Goal: Task Accomplishment & Management: Manage account settings

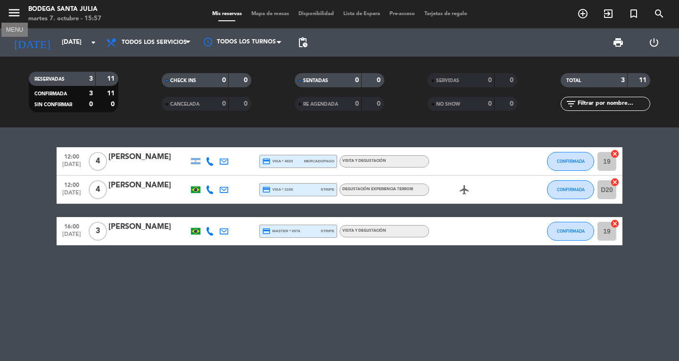
click at [15, 11] on icon "menu" at bounding box center [14, 13] width 14 height 14
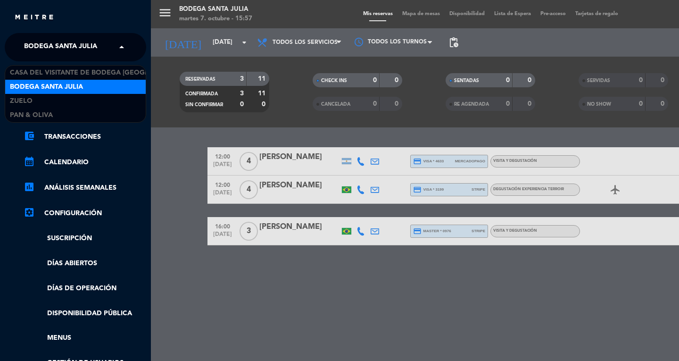
click at [112, 46] on input "text" at bounding box center [76, 47] width 115 height 21
click at [87, 85] on div "Bodega Santa Julia" at bounding box center [75, 87] width 141 height 14
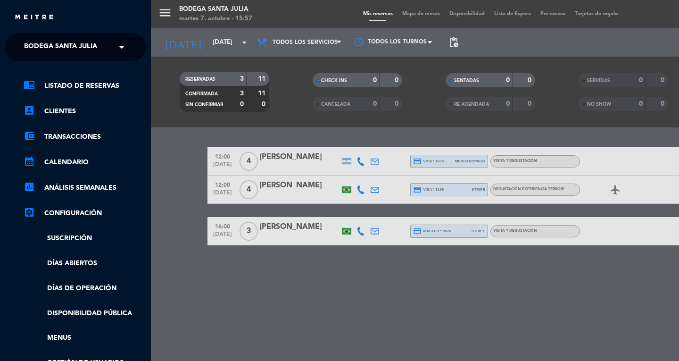
click at [236, 292] on div "menu Bodega Santa [PERSON_NAME][DATE] 7. octubre - 15:57 Mis reservas Mapa de m…" at bounding box center [490, 180] width 679 height 361
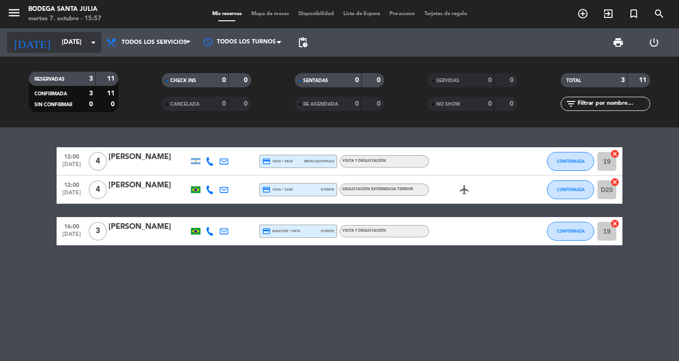
click at [92, 46] on icon "arrow_drop_down" at bounding box center [93, 42] width 11 height 11
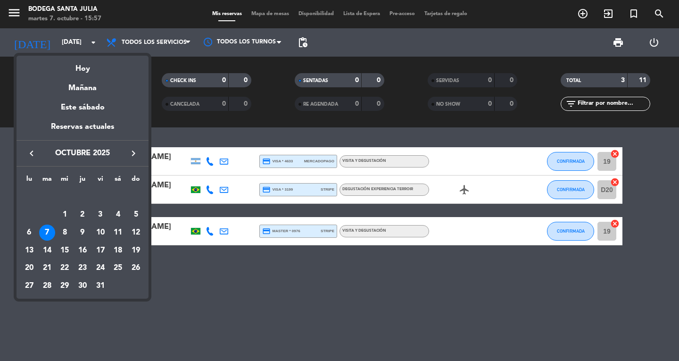
click at [42, 232] on div "7" at bounding box center [47, 232] width 16 height 16
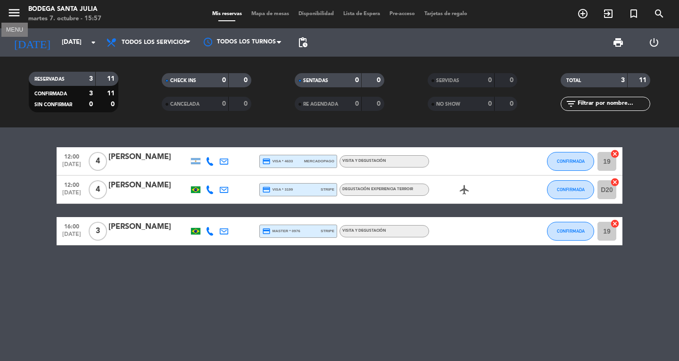
click at [14, 15] on icon "menu" at bounding box center [14, 13] width 14 height 14
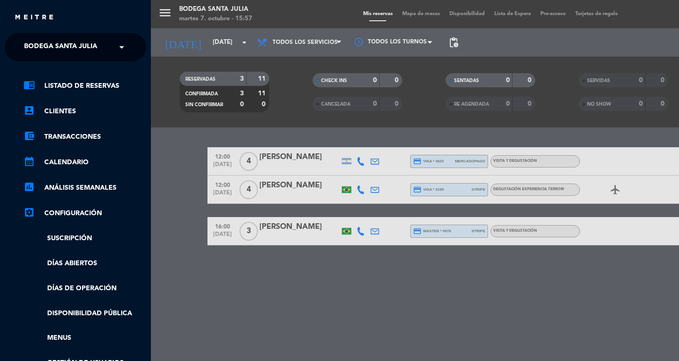
click at [128, 47] on span at bounding box center [124, 47] width 16 height 20
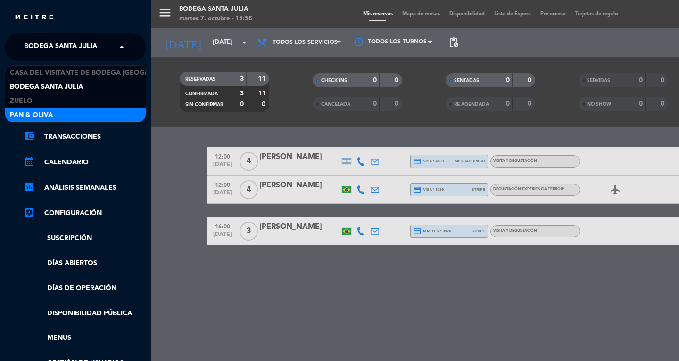
click at [69, 111] on div "Pan & Oliva" at bounding box center [75, 115] width 141 height 14
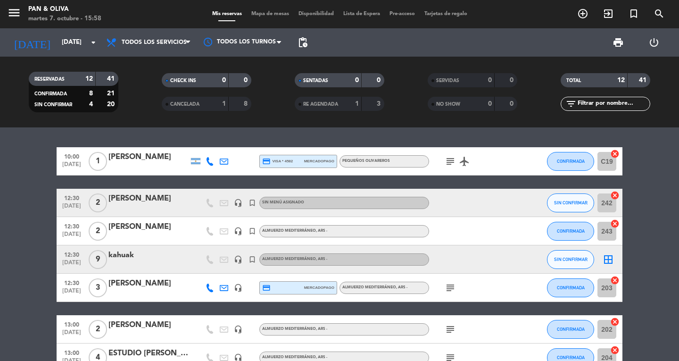
click at [161, 205] on div at bounding box center [148, 209] width 80 height 8
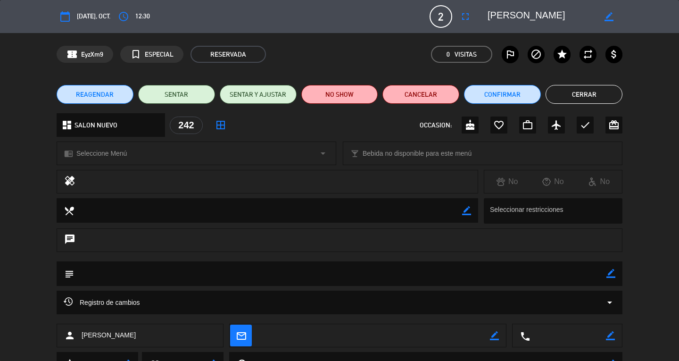
click at [565, 91] on button "Cerrar" at bounding box center [584, 94] width 77 height 19
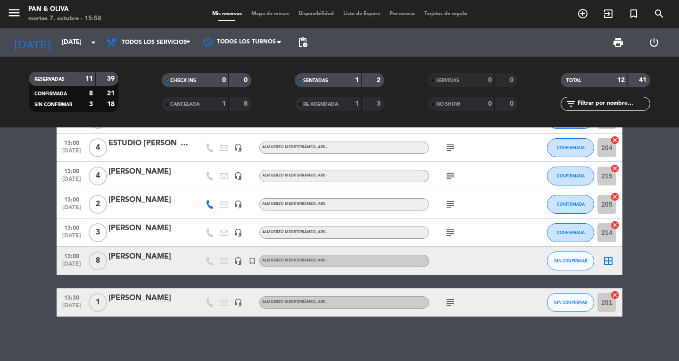
scroll to position [213, 0]
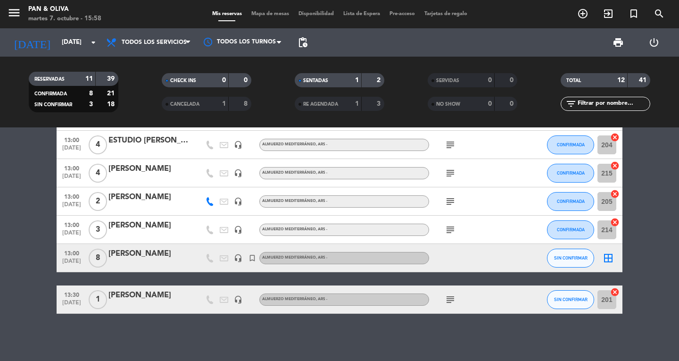
click at [453, 202] on icon "subject" at bounding box center [450, 201] width 11 height 11
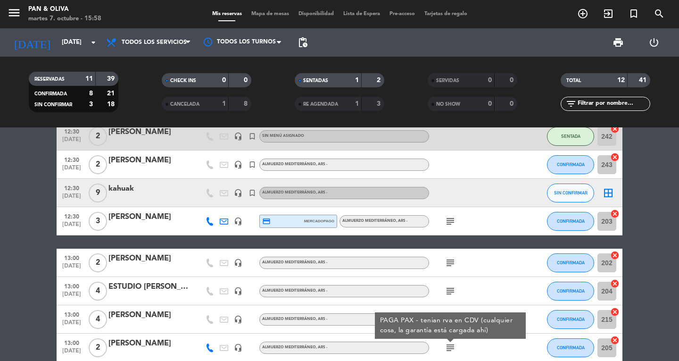
scroll to position [0, 0]
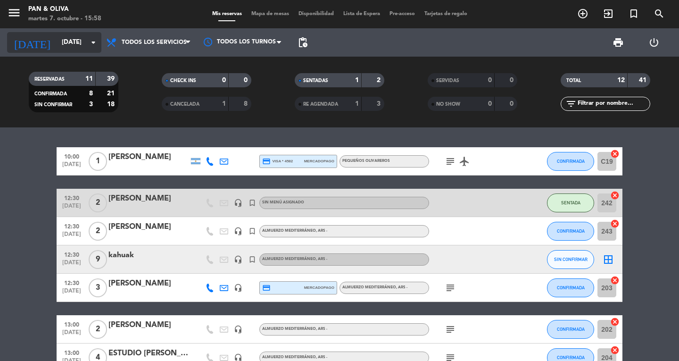
click at [94, 42] on icon "arrow_drop_down" at bounding box center [93, 42] width 11 height 11
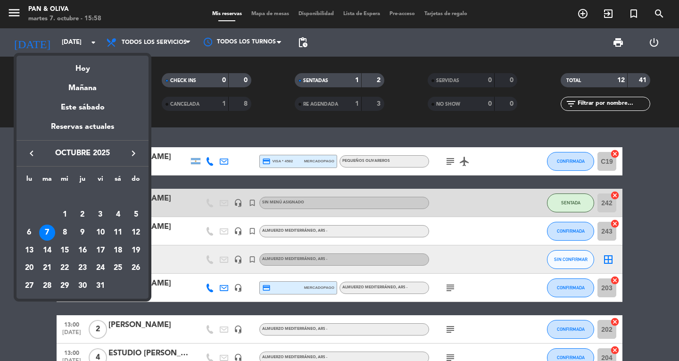
click at [47, 234] on div "7" at bounding box center [47, 232] width 16 height 16
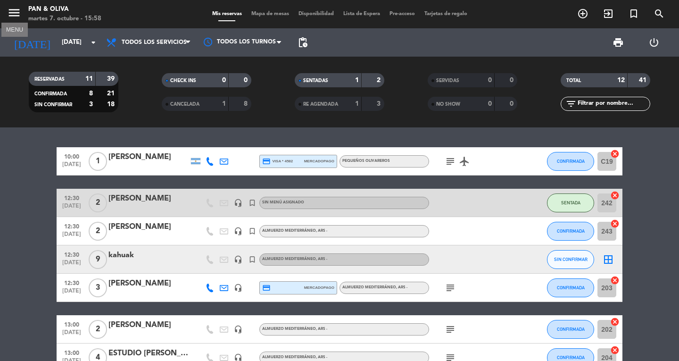
click at [12, 7] on icon "menu" at bounding box center [14, 13] width 14 height 14
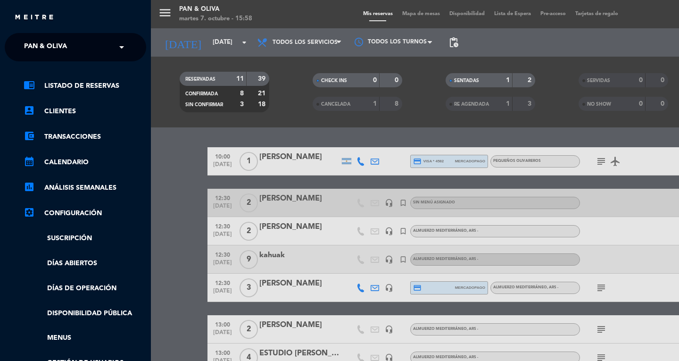
click at [130, 50] on ng-select "× Pan & Oliva ×" at bounding box center [75, 47] width 141 height 28
click at [112, 48] on input "text" at bounding box center [76, 47] width 115 height 21
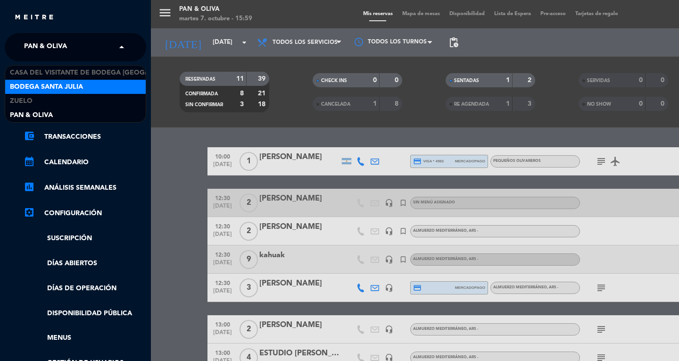
click at [79, 91] on span "Bodega Santa Julia" at bounding box center [46, 87] width 73 height 11
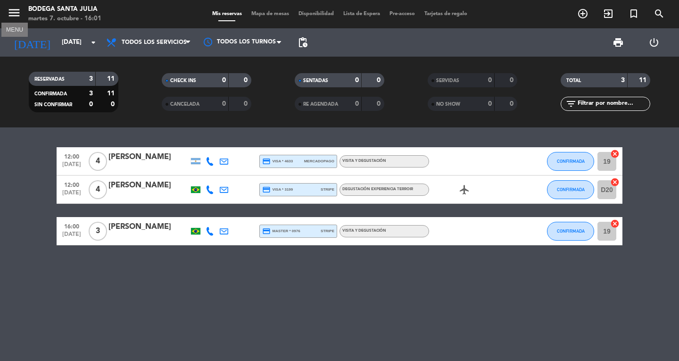
click at [9, 6] on icon "menu" at bounding box center [14, 13] width 14 height 14
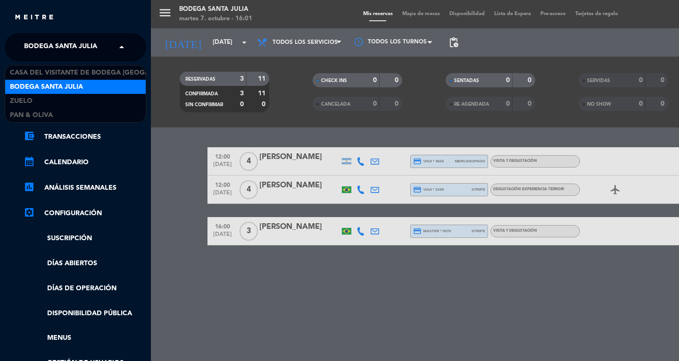
click at [126, 50] on span at bounding box center [124, 47] width 16 height 20
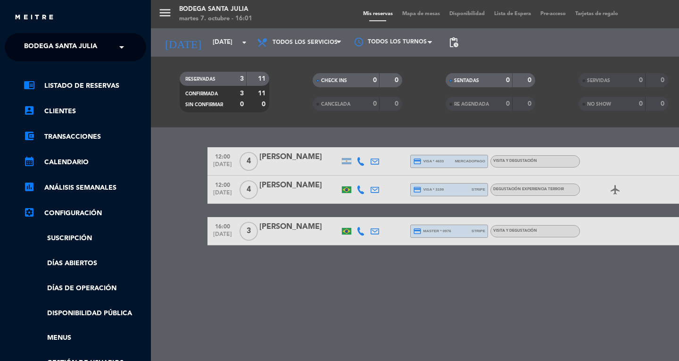
click at [245, 44] on div "menu Bodega Santa [PERSON_NAME][DATE] 7. octubre - 16:01 Mis reservas Mapa de m…" at bounding box center [490, 180] width 679 height 361
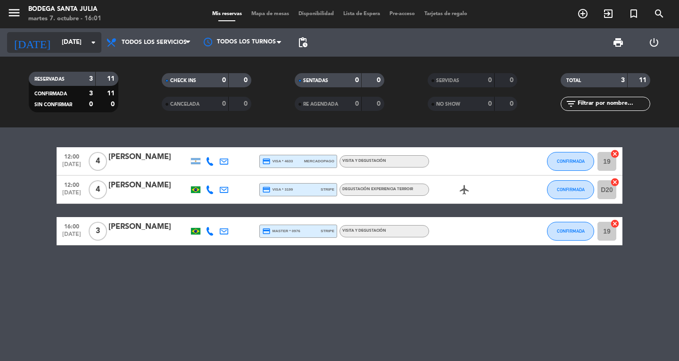
click at [98, 45] on icon "arrow_drop_down" at bounding box center [93, 42] width 11 height 11
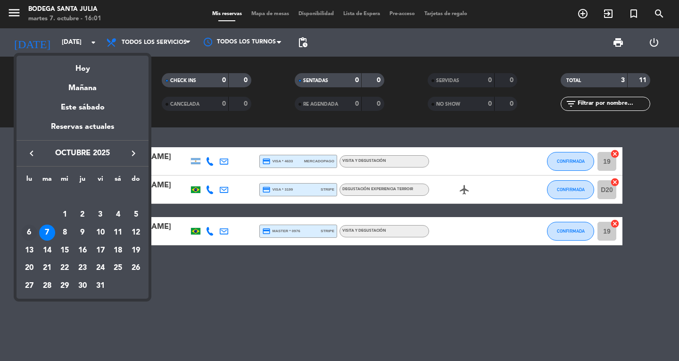
click at [28, 228] on div "6" at bounding box center [29, 232] width 16 height 16
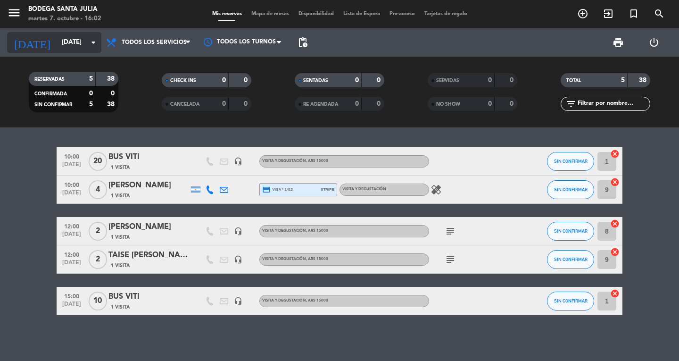
click at [93, 47] on icon "arrow_drop_down" at bounding box center [93, 42] width 11 height 11
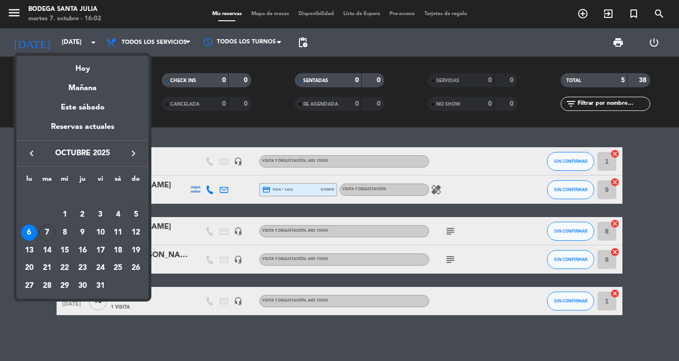
click at [136, 209] on div "5" at bounding box center [136, 215] width 16 height 16
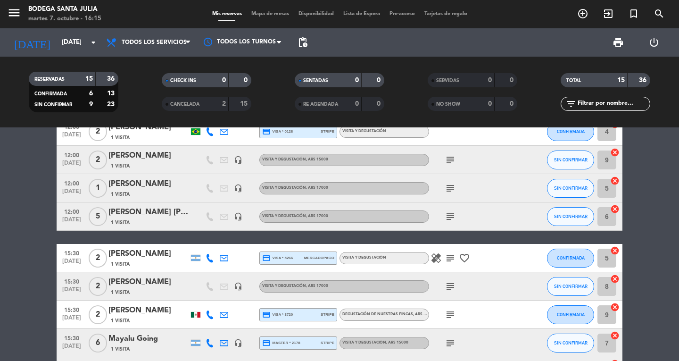
scroll to position [236, 0]
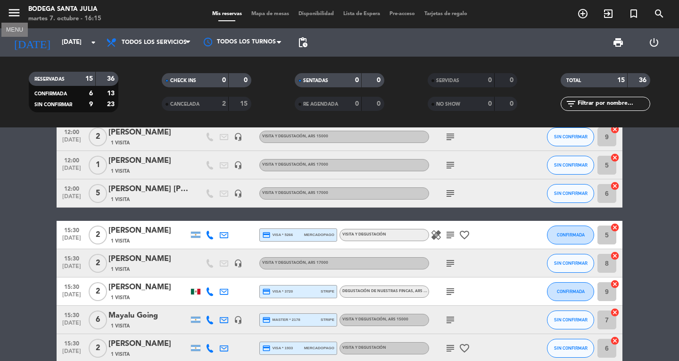
click at [19, 14] on icon "menu" at bounding box center [14, 13] width 14 height 14
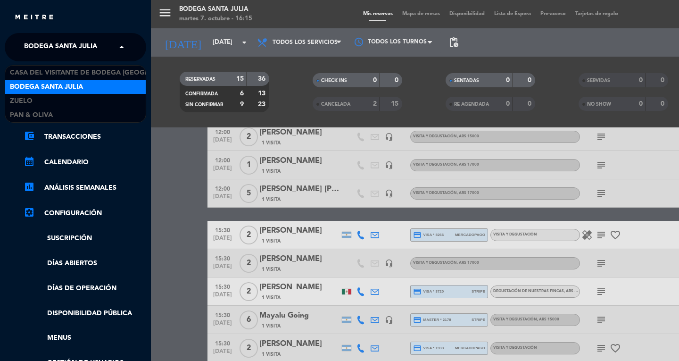
click at [116, 42] on span at bounding box center [124, 47] width 16 height 20
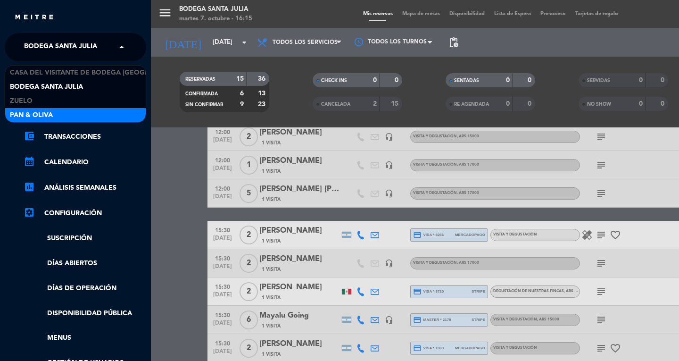
click at [55, 116] on div "Pan & Oliva" at bounding box center [75, 115] width 141 height 14
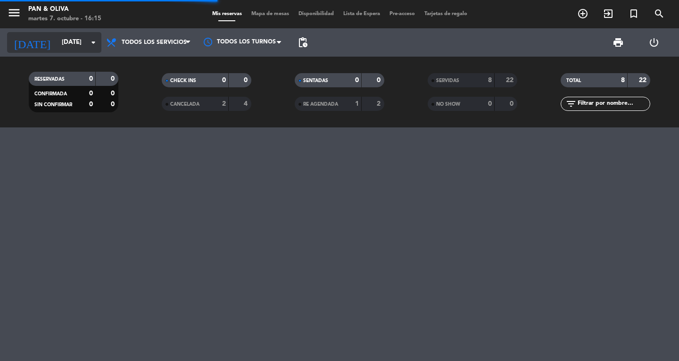
click at [95, 44] on icon "arrow_drop_down" at bounding box center [93, 42] width 11 height 11
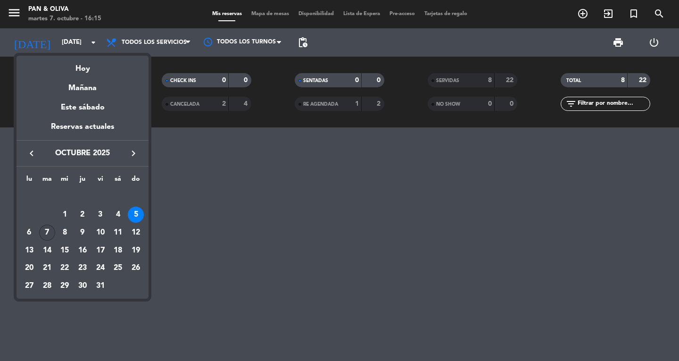
click at [42, 228] on div "7" at bounding box center [47, 232] width 16 height 16
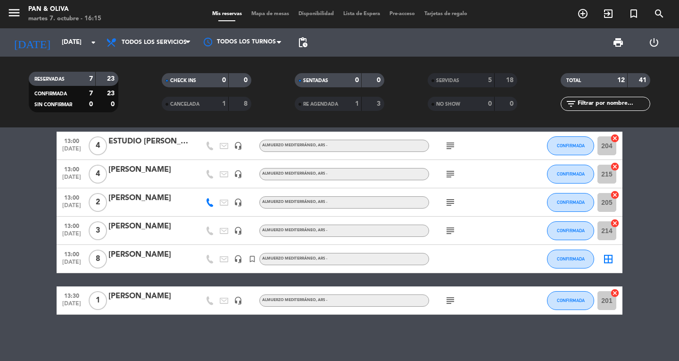
scroll to position [58, 0]
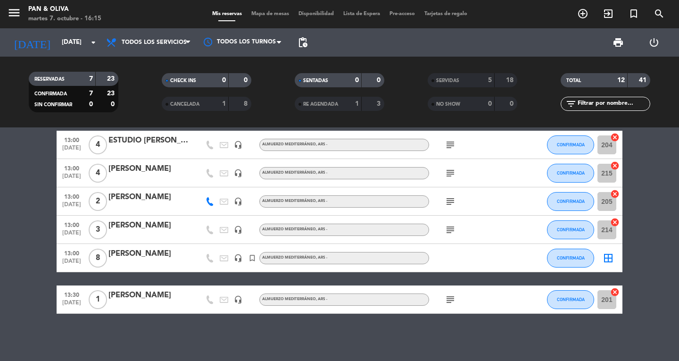
click at [448, 200] on icon "subject" at bounding box center [450, 201] width 11 height 11
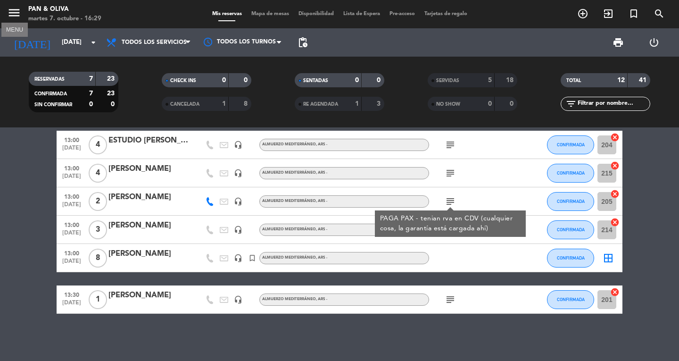
click at [13, 20] on button "menu" at bounding box center [14, 14] width 14 height 17
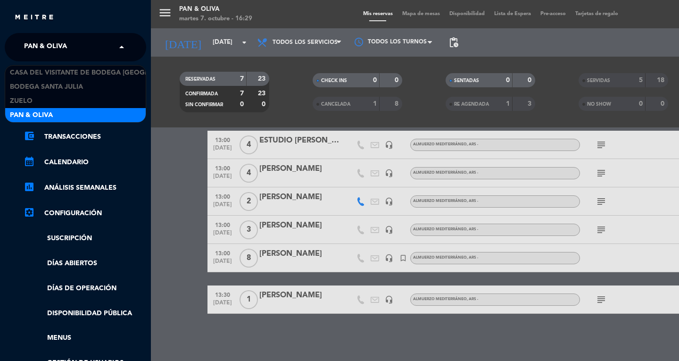
click at [59, 55] on span "Pan & Oliva" at bounding box center [45, 47] width 43 height 20
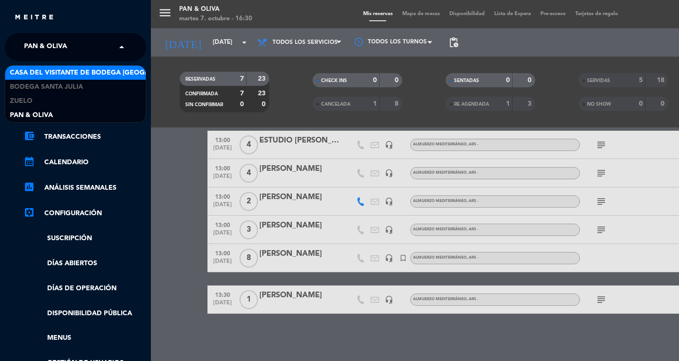
click at [82, 72] on span "Casa del Visitante de Bodega [GEOGRAPHIC_DATA][PERSON_NAME]" at bounding box center [128, 72] width 237 height 11
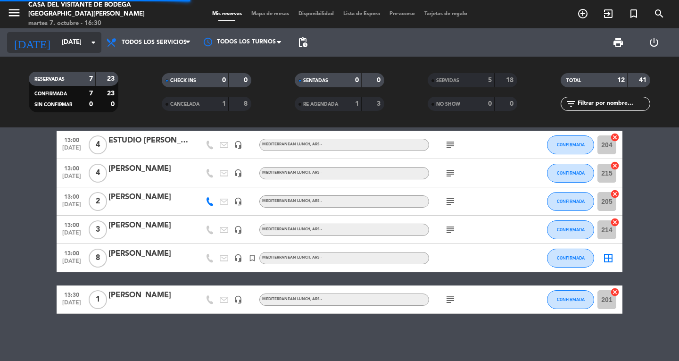
click at [59, 48] on input "[DATE]" at bounding box center [98, 42] width 83 height 17
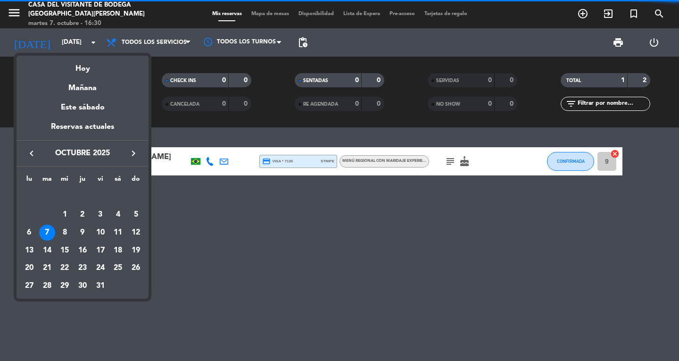
scroll to position [0, 0]
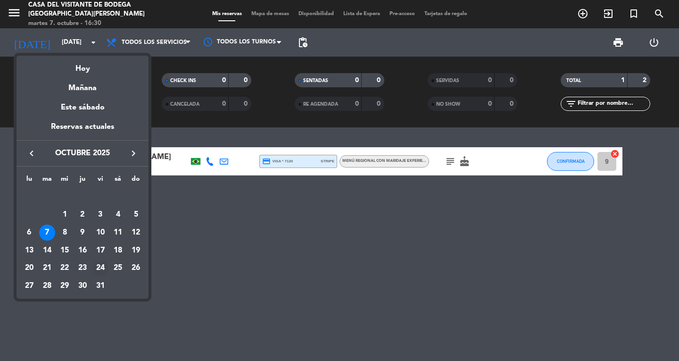
click at [95, 268] on div "24" at bounding box center [100, 268] width 16 height 16
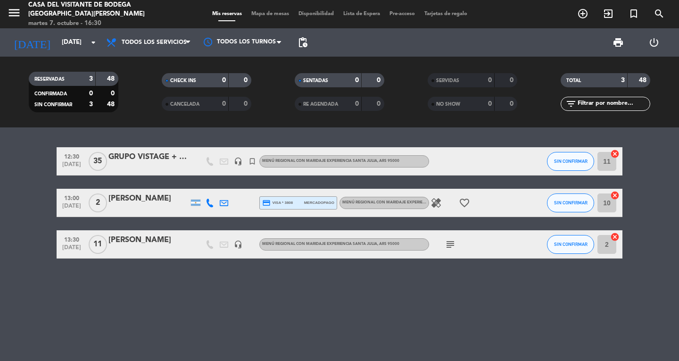
click at [57, 53] on div "[DATE] [DATE] arrow_drop_down" at bounding box center [54, 42] width 94 height 28
click at [58, 45] on input "[DATE]" at bounding box center [98, 42] width 83 height 17
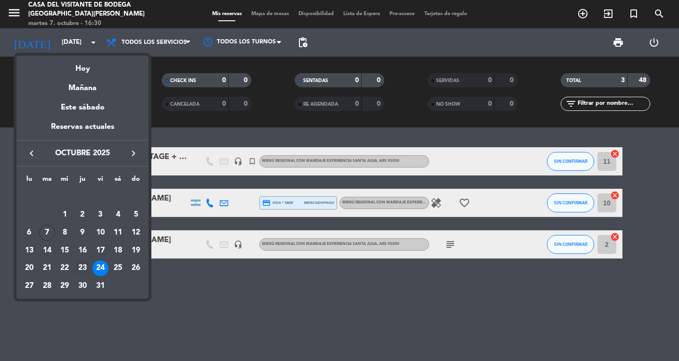
click at [82, 271] on div "23" at bounding box center [83, 268] width 16 height 16
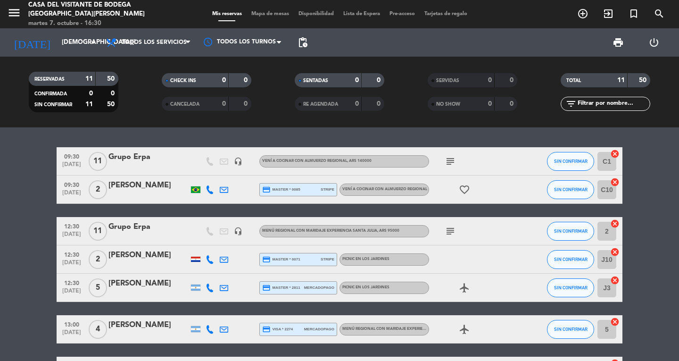
click at [452, 165] on icon "subject" at bounding box center [450, 161] width 11 height 11
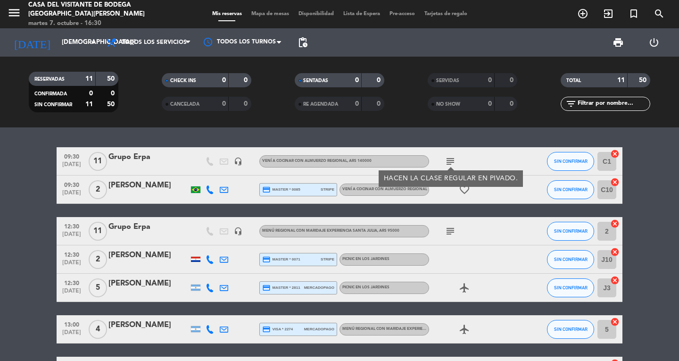
click at [452, 165] on icon "subject" at bounding box center [450, 161] width 11 height 11
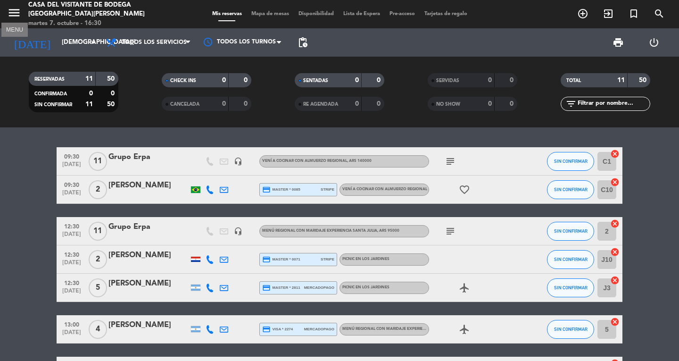
click at [11, 7] on icon "menu" at bounding box center [14, 13] width 14 height 14
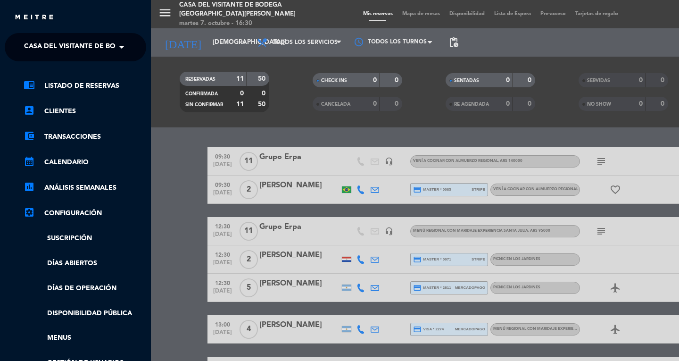
click at [196, 50] on div "menu Casa del Visitante de Bodega Santa [PERSON_NAME][DATE] 7. octubre - 16:30 …" at bounding box center [490, 180] width 679 height 361
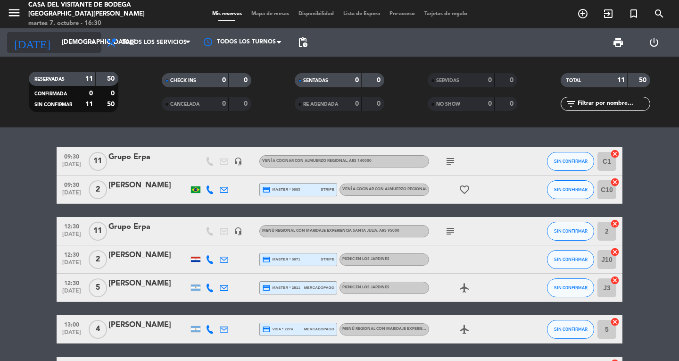
click at [72, 41] on input "[DEMOGRAPHIC_DATA][DATE]" at bounding box center [98, 42] width 83 height 17
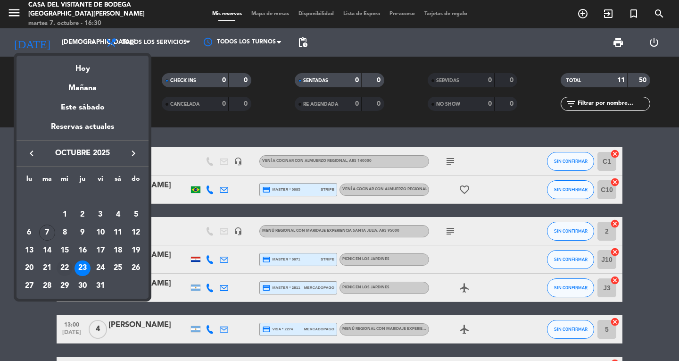
click at [65, 269] on div "22" at bounding box center [65, 268] width 16 height 16
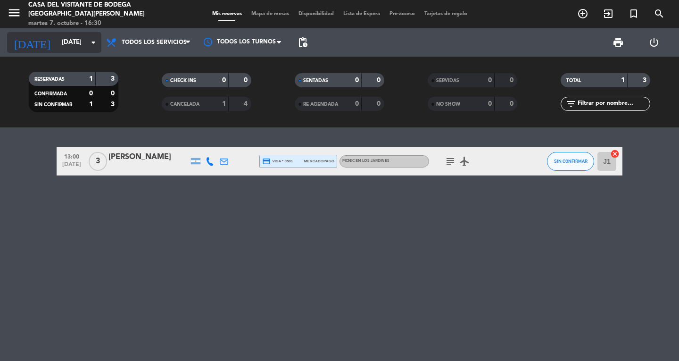
click at [57, 44] on input "[DATE]" at bounding box center [98, 42] width 83 height 17
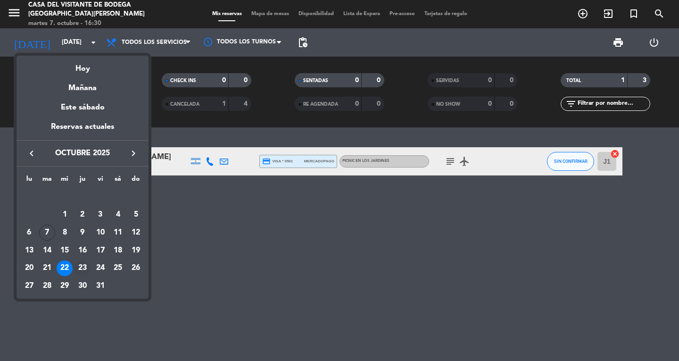
click at [86, 272] on div "23" at bounding box center [83, 268] width 16 height 16
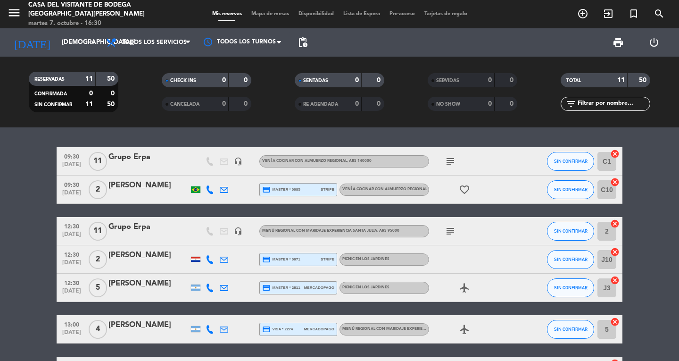
click at [61, 31] on div "[DATE] [DATE] arrow_drop_down" at bounding box center [54, 42] width 94 height 28
click at [60, 38] on input "[DEMOGRAPHIC_DATA][DATE]" at bounding box center [98, 42] width 83 height 17
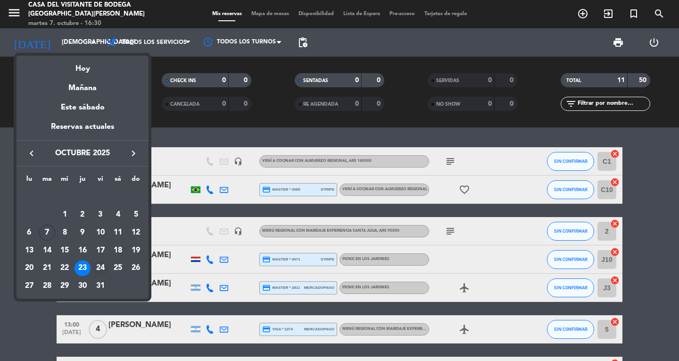
click at [101, 264] on div "24" at bounding box center [100, 268] width 16 height 16
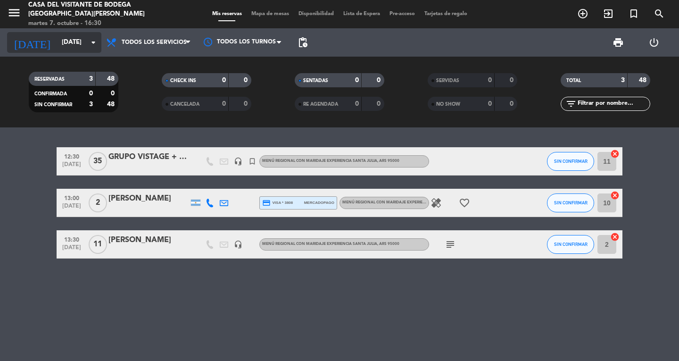
click at [75, 50] on input "[DATE]" at bounding box center [98, 42] width 83 height 17
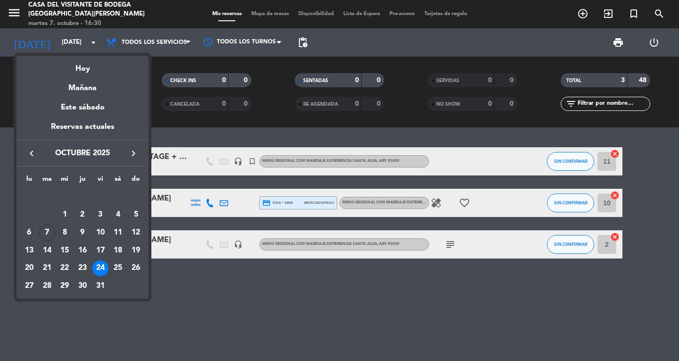
click at [66, 286] on div "29" at bounding box center [65, 286] width 16 height 16
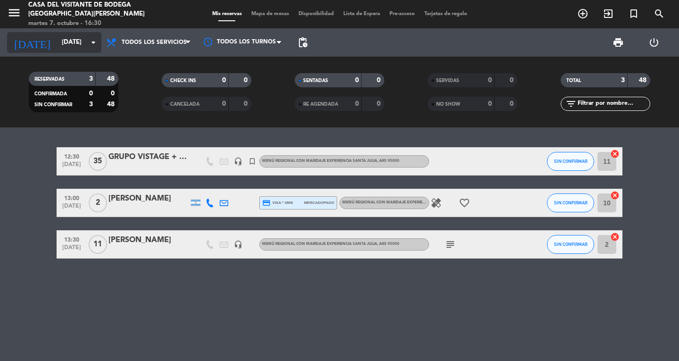
click at [70, 37] on input "[DATE]" at bounding box center [98, 42] width 83 height 17
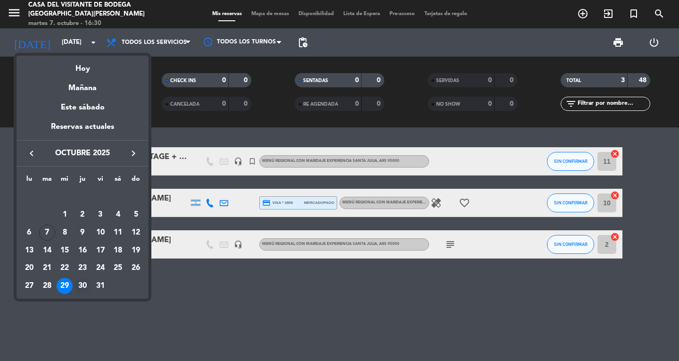
click at [84, 288] on div "30" at bounding box center [83, 286] width 16 height 16
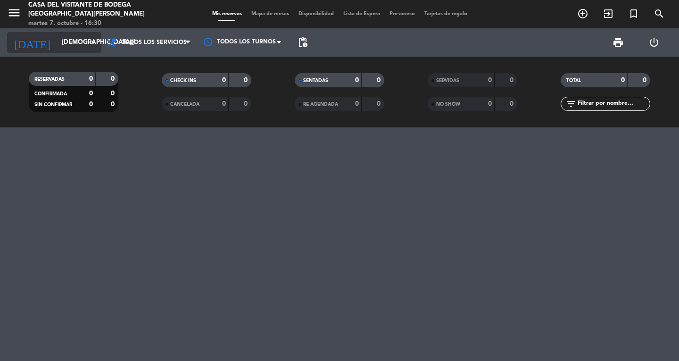
click at [57, 41] on input "[DEMOGRAPHIC_DATA][DATE]" at bounding box center [98, 42] width 83 height 17
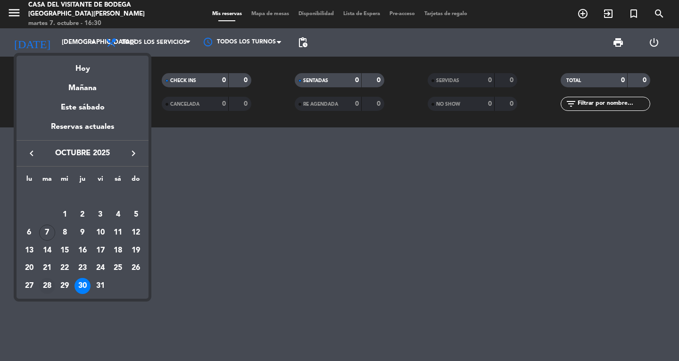
click at [50, 289] on div "28" at bounding box center [47, 286] width 16 height 16
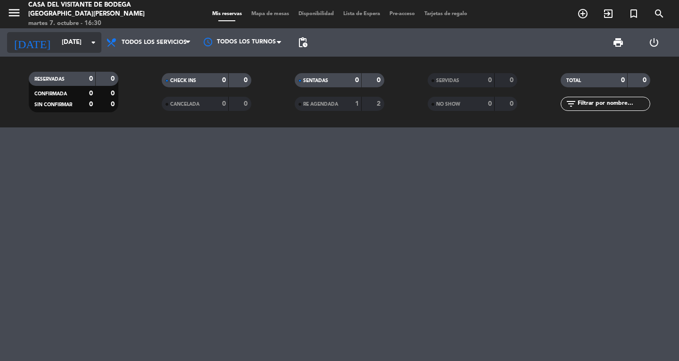
click at [57, 38] on input "[DATE]" at bounding box center [98, 42] width 83 height 17
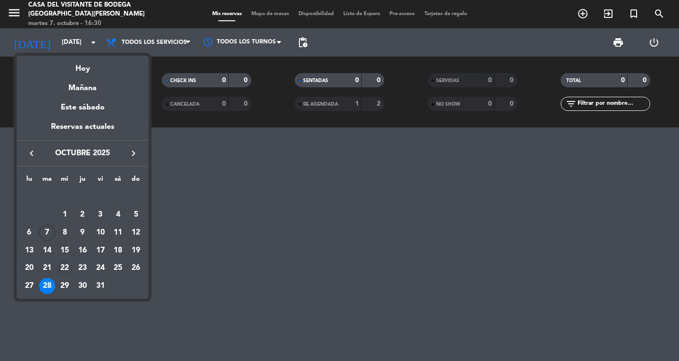
click at [65, 265] on div "22" at bounding box center [65, 268] width 16 height 16
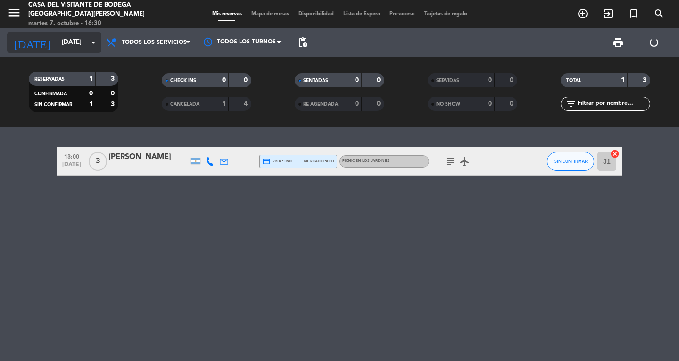
click at [61, 42] on input "[DATE]" at bounding box center [98, 42] width 83 height 17
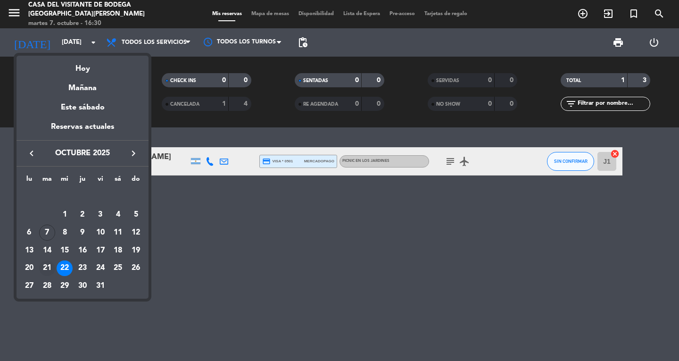
click at [45, 269] on div "21" at bounding box center [47, 268] width 16 height 16
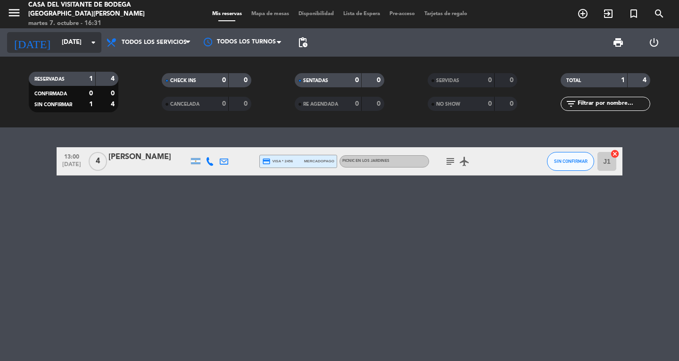
click at [74, 35] on input "[DATE]" at bounding box center [98, 42] width 83 height 17
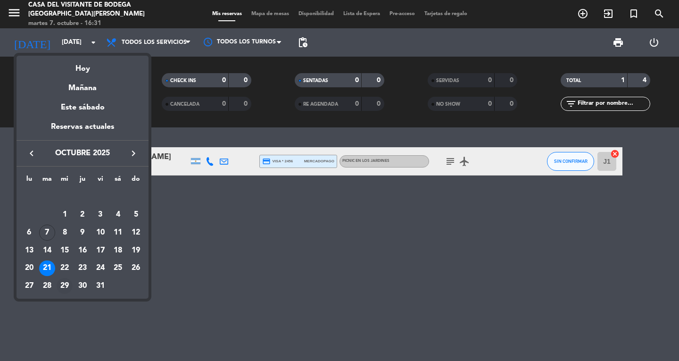
click at [65, 285] on div "29" at bounding box center [65, 286] width 16 height 16
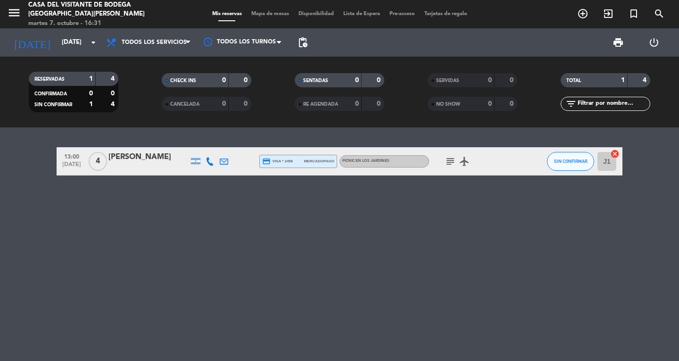
type input "[DATE]"
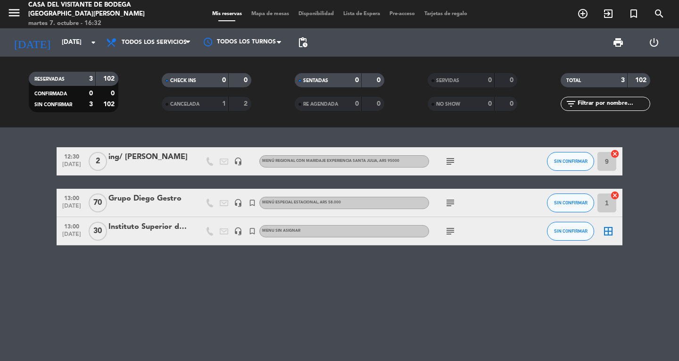
click at [166, 198] on div "Grupo Diego Gestro" at bounding box center [148, 198] width 80 height 12
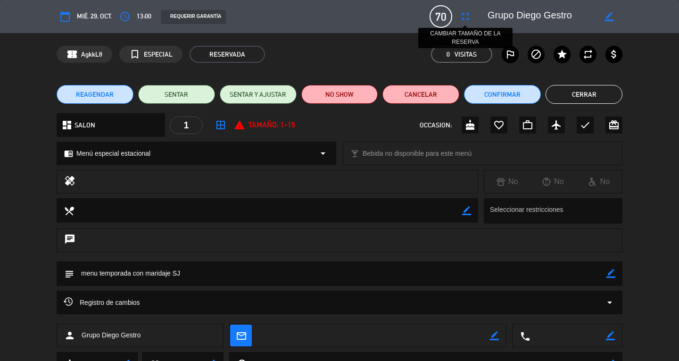
click at [466, 17] on icon "fullscreen" at bounding box center [465, 16] width 11 height 11
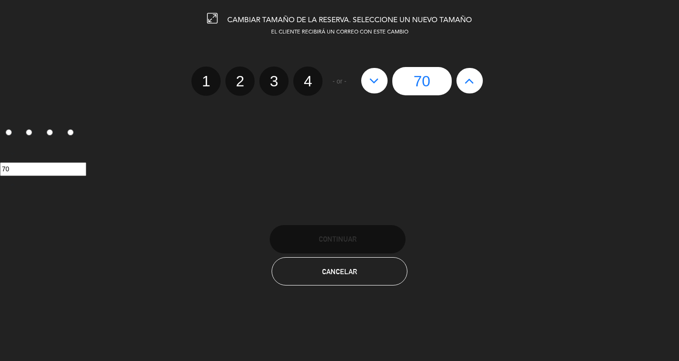
click at [377, 78] on icon at bounding box center [374, 80] width 10 height 15
type input "69"
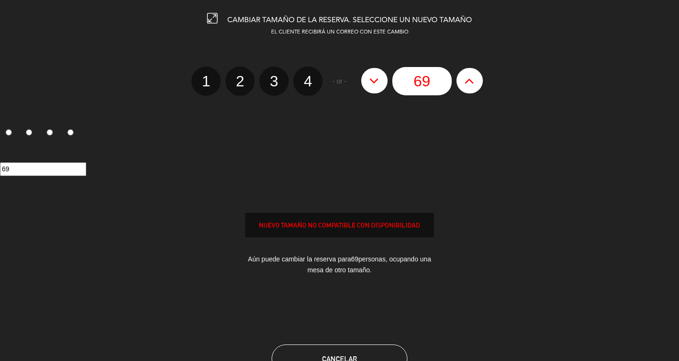
click at [375, 78] on icon at bounding box center [374, 80] width 10 height 15
type input "68"
click at [375, 78] on icon at bounding box center [374, 80] width 10 height 15
type input "67"
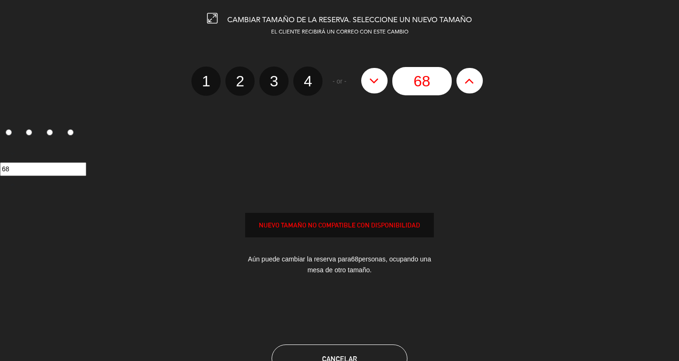
type input "67"
click at [375, 78] on icon at bounding box center [374, 80] width 10 height 15
type input "66"
click at [374, 79] on icon at bounding box center [374, 80] width 10 height 15
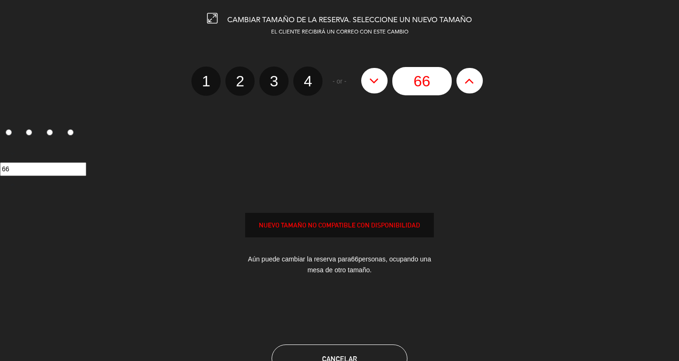
type input "65"
click at [374, 79] on icon at bounding box center [374, 80] width 10 height 15
type input "64"
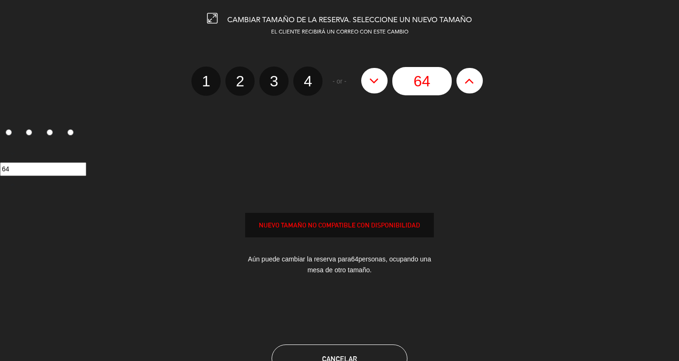
drag, startPoint x: 374, startPoint y: 79, endPoint x: 371, endPoint y: 84, distance: 5.9
click at [374, 81] on icon at bounding box center [374, 80] width 10 height 15
type input "63"
click at [371, 84] on icon at bounding box center [374, 80] width 10 height 15
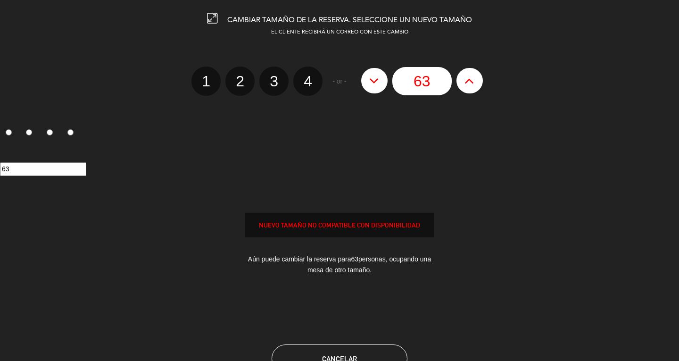
type input "62"
click at [371, 84] on icon at bounding box center [374, 80] width 10 height 15
type input "61"
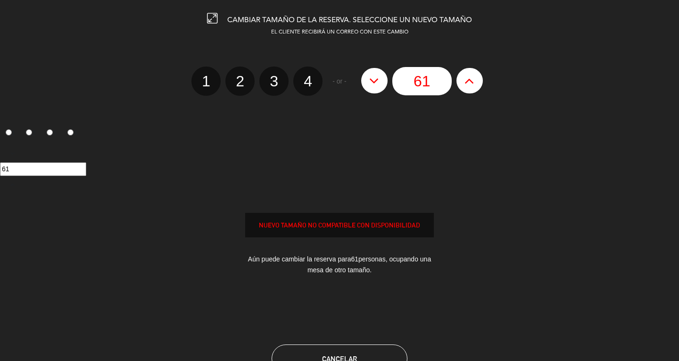
click at [371, 84] on icon at bounding box center [374, 80] width 10 height 15
type input "60"
click at [371, 85] on icon at bounding box center [374, 80] width 10 height 15
type input "59"
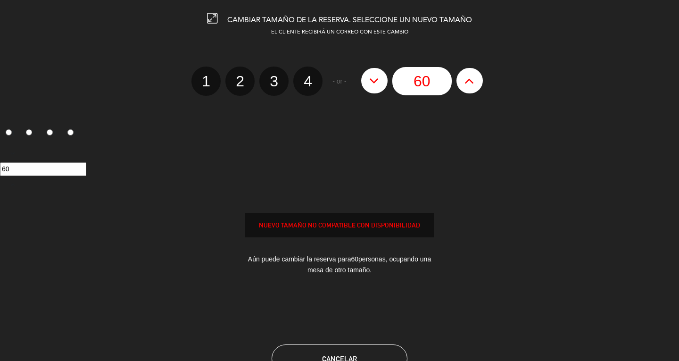
type input "59"
click at [371, 85] on icon at bounding box center [374, 80] width 10 height 15
type input "58"
click at [371, 85] on icon at bounding box center [374, 80] width 10 height 15
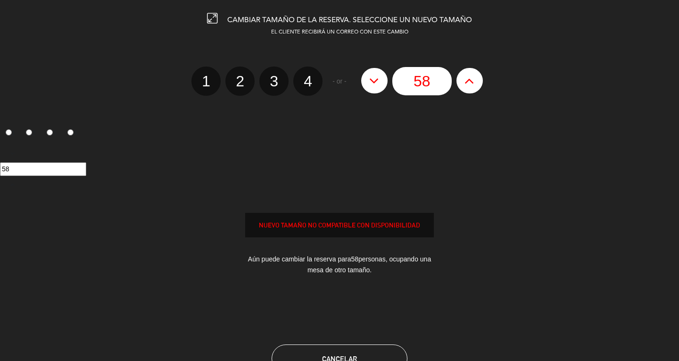
type input "57"
click at [371, 85] on icon at bounding box center [374, 80] width 10 height 15
type input "56"
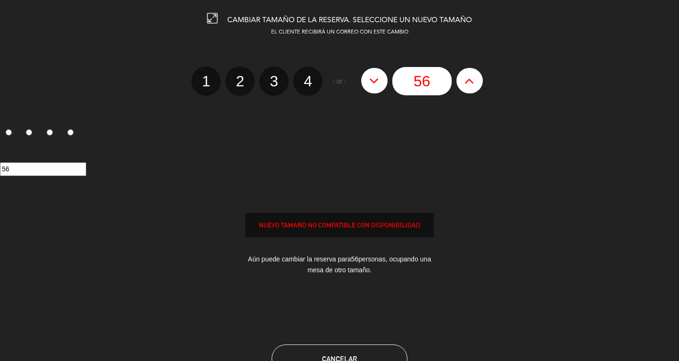
click at [371, 85] on icon at bounding box center [374, 80] width 10 height 15
type input "55"
click at [371, 85] on icon at bounding box center [374, 80] width 10 height 15
type input "54"
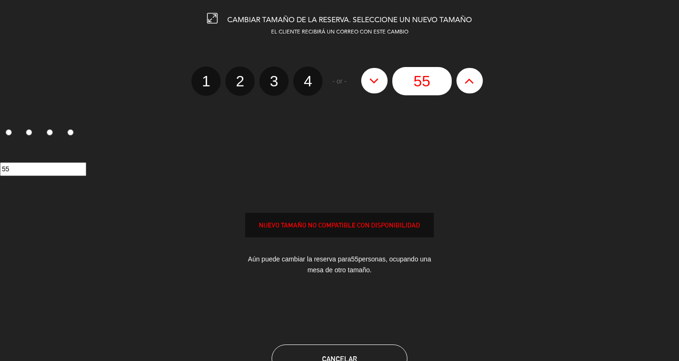
type input "54"
click at [371, 85] on icon at bounding box center [374, 80] width 10 height 15
type input "53"
click at [371, 85] on icon at bounding box center [374, 80] width 10 height 15
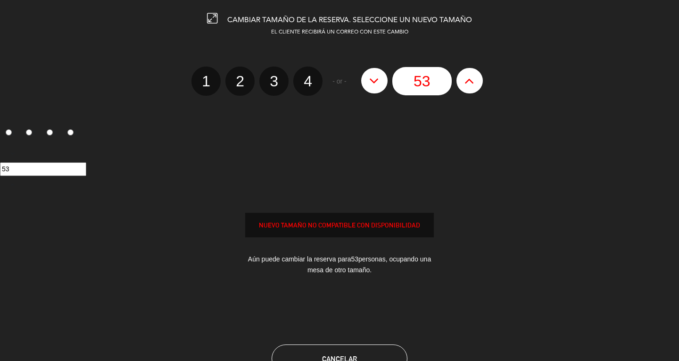
type input "52"
click at [371, 85] on icon at bounding box center [374, 80] width 10 height 15
type input "51"
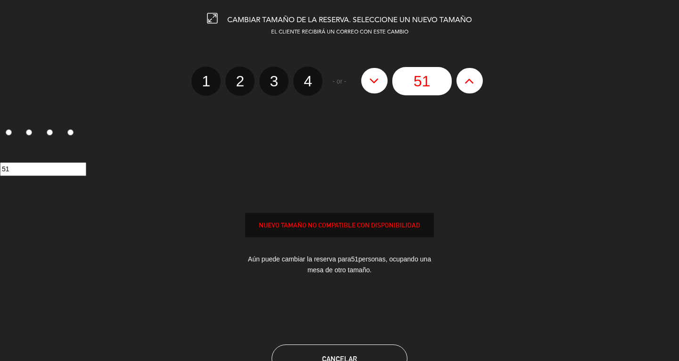
click at [371, 85] on icon at bounding box center [374, 80] width 10 height 15
type input "50"
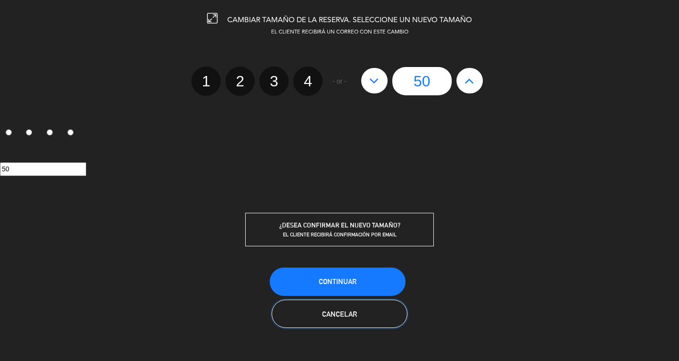
drag, startPoint x: 357, startPoint y: 302, endPoint x: 351, endPoint y: 298, distance: 7.5
click at [357, 305] on button "Cancelar" at bounding box center [340, 313] width 136 height 28
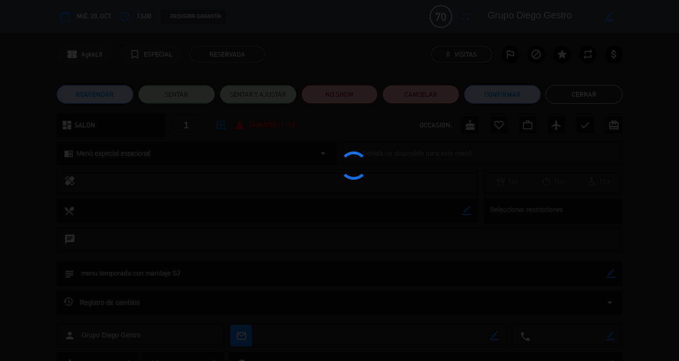
click at [349, 283] on edit-booking-info-modal "calendar_today mié. 29, oct. access_time 13:00 REQUERIR GARANTÍA 70 Grupo [PERS…" at bounding box center [339, 180] width 679 height 361
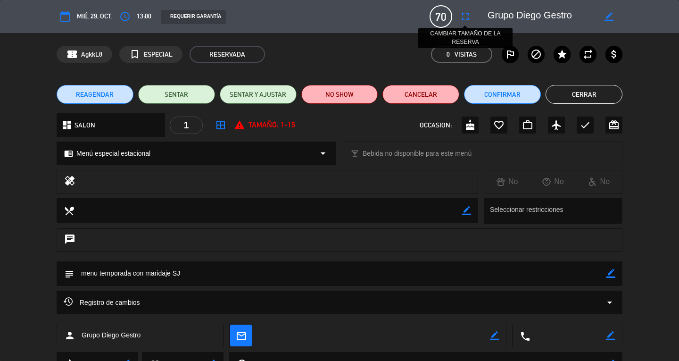
click at [461, 13] on icon "fullscreen" at bounding box center [465, 16] width 11 height 11
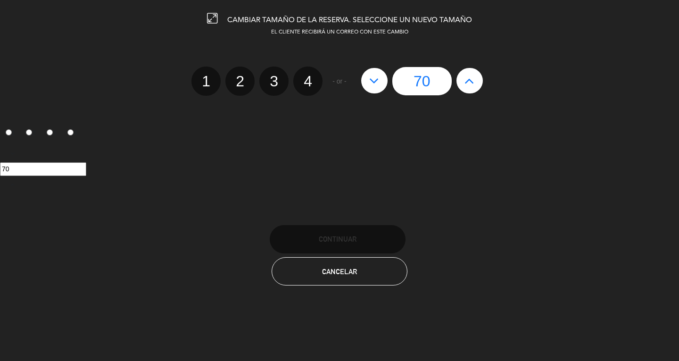
click at [371, 73] on icon at bounding box center [374, 80] width 10 height 15
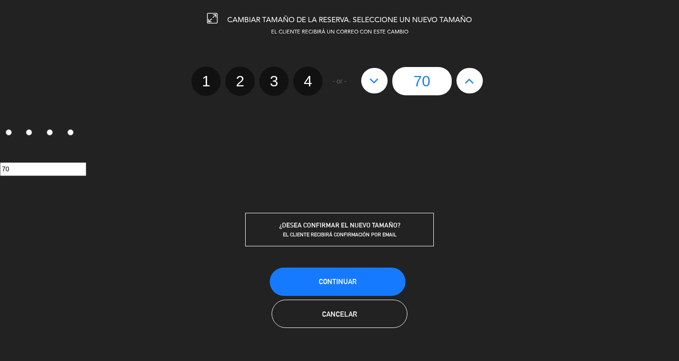
type input "69"
click at [370, 73] on icon at bounding box center [374, 80] width 10 height 15
type input "68"
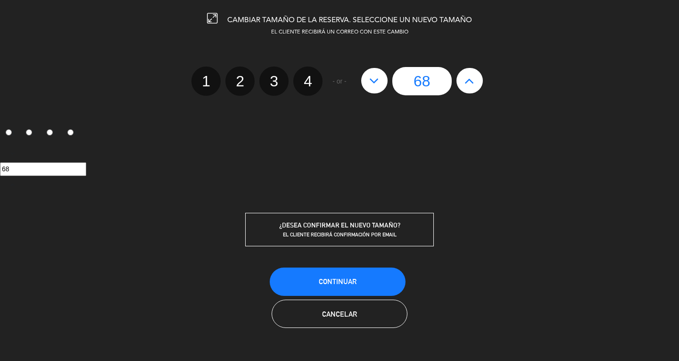
click at [370, 73] on icon at bounding box center [374, 80] width 10 height 15
type input "67"
click at [370, 73] on icon at bounding box center [374, 80] width 10 height 15
type input "66"
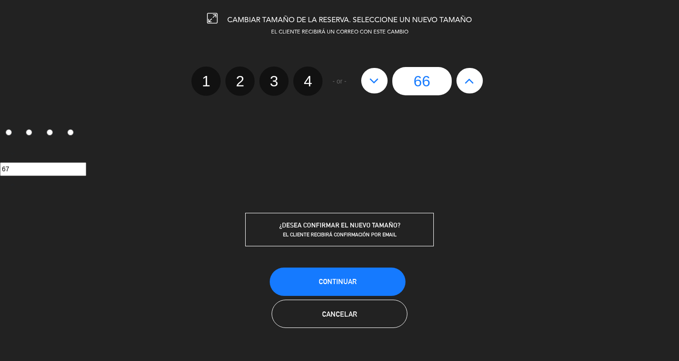
type input "66"
click at [370, 73] on icon at bounding box center [374, 80] width 10 height 15
type input "65"
click at [370, 73] on icon at bounding box center [374, 80] width 10 height 15
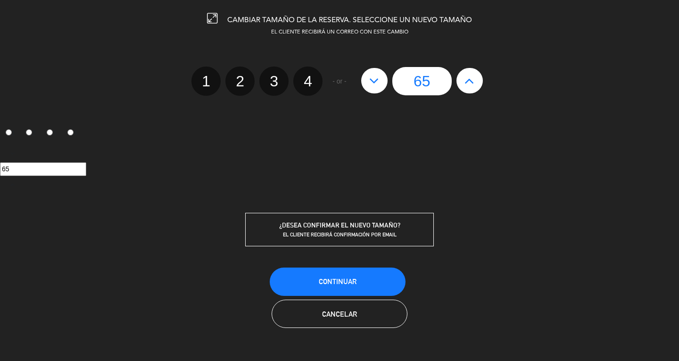
type input "64"
click at [369, 74] on icon at bounding box center [374, 80] width 10 height 15
type input "63"
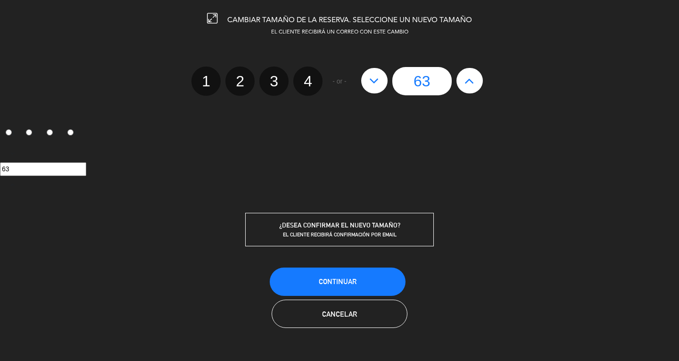
click at [369, 75] on icon at bounding box center [374, 80] width 10 height 15
type input "62"
click at [369, 75] on icon at bounding box center [374, 80] width 10 height 15
type input "61"
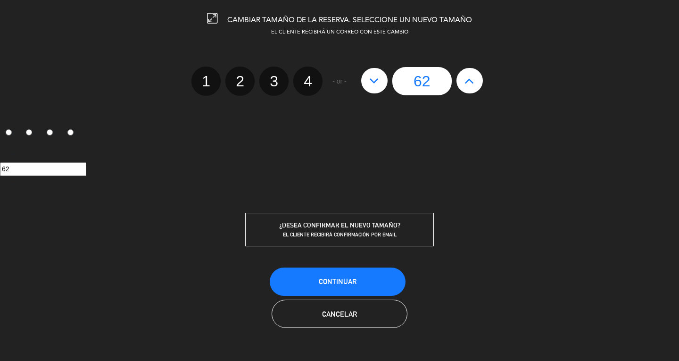
type input "61"
drag, startPoint x: 369, startPoint y: 75, endPoint x: 369, endPoint y: 81, distance: 5.7
click at [369, 78] on icon at bounding box center [374, 80] width 10 height 15
type input "60"
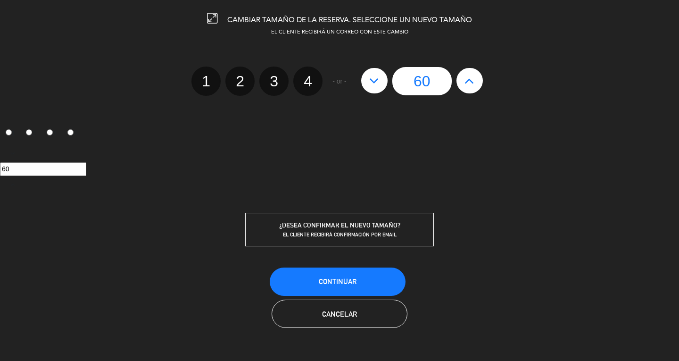
click at [369, 81] on button at bounding box center [374, 80] width 26 height 25
type input "59"
click at [369, 81] on button at bounding box center [374, 80] width 26 height 25
type input "58"
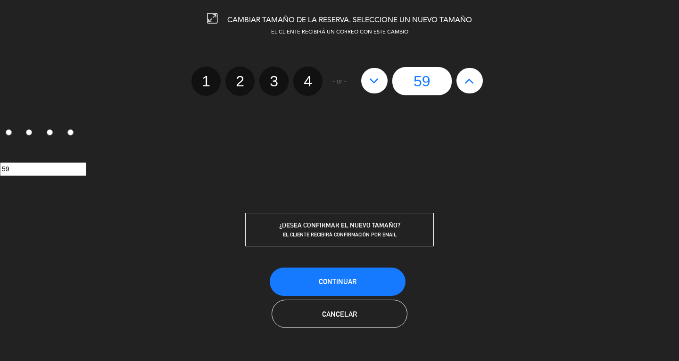
type input "58"
click at [369, 81] on button at bounding box center [374, 80] width 26 height 25
type input "57"
click at [369, 81] on button at bounding box center [374, 80] width 26 height 25
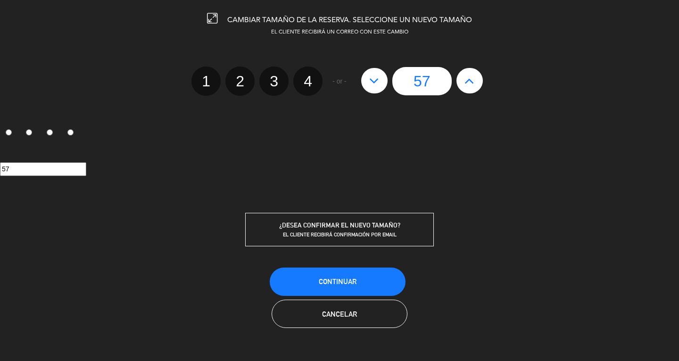
type input "56"
click at [369, 81] on button at bounding box center [374, 80] width 26 height 25
type input "55"
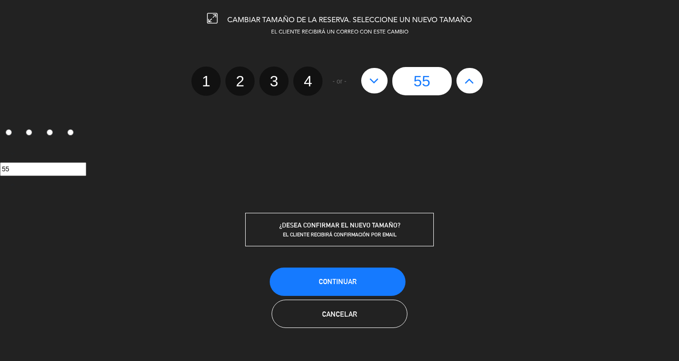
click at [369, 81] on button at bounding box center [374, 80] width 26 height 25
type input "54"
click at [369, 81] on button at bounding box center [374, 80] width 26 height 25
type input "53"
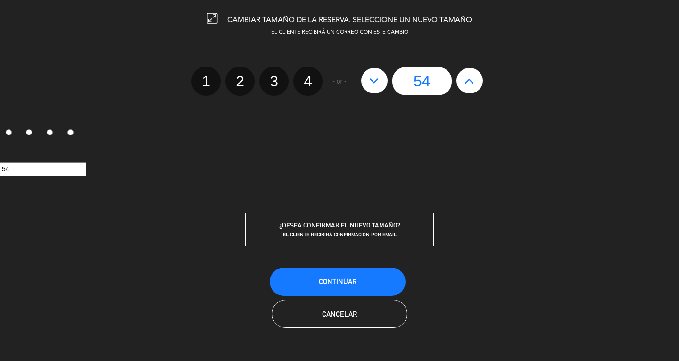
type input "53"
click at [369, 81] on button at bounding box center [374, 80] width 26 height 25
type input "52"
click at [369, 81] on button at bounding box center [374, 80] width 26 height 25
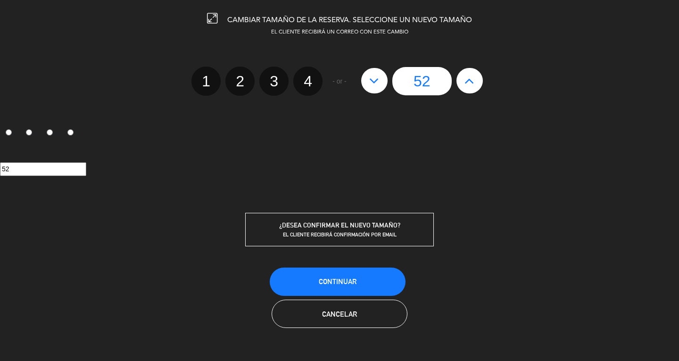
type input "51"
click at [369, 81] on button at bounding box center [374, 80] width 26 height 25
type input "50"
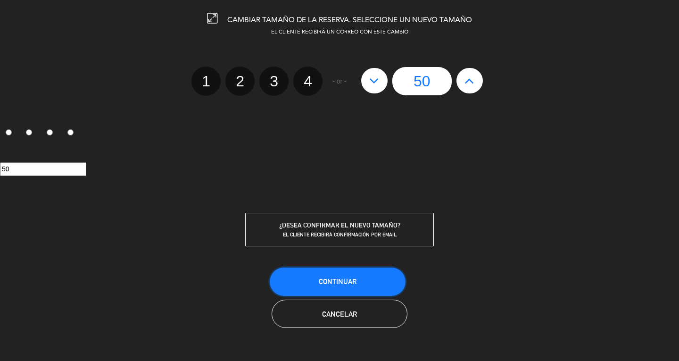
click at [344, 276] on button "Continuar" at bounding box center [338, 281] width 136 height 28
click at [334, 319] on button "Cancelar" at bounding box center [340, 313] width 136 height 28
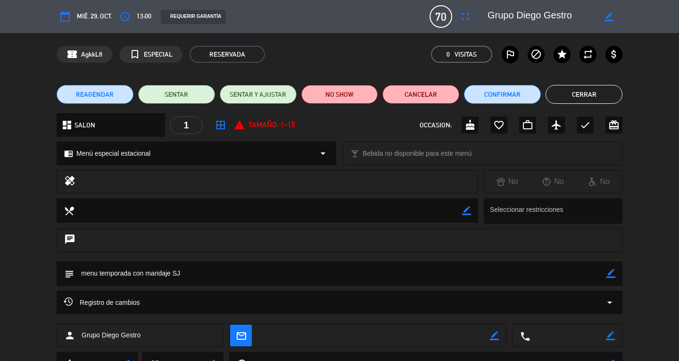
click at [604, 85] on button "Cerrar" at bounding box center [584, 94] width 77 height 19
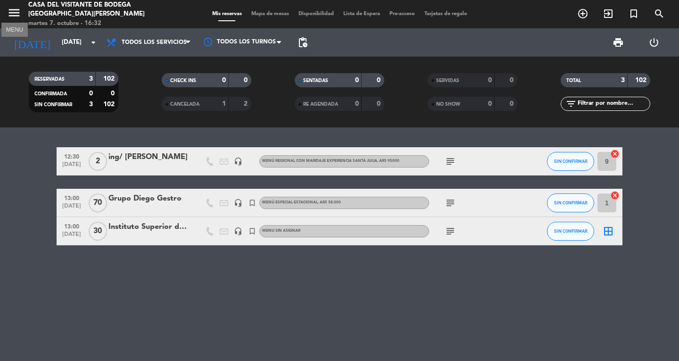
click at [15, 16] on icon "menu" at bounding box center [14, 13] width 14 height 14
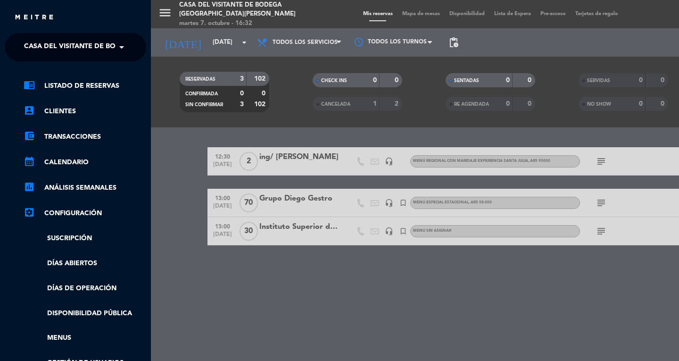
click at [35, 46] on span "Casa del Visitante de Bodega [GEOGRAPHIC_DATA][PERSON_NAME]" at bounding box center [142, 47] width 237 height 20
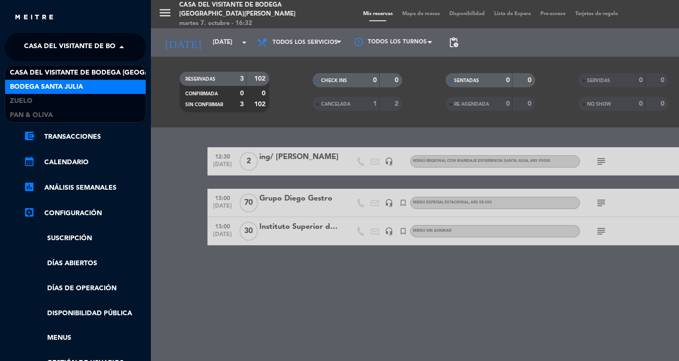
click at [48, 90] on span "Bodega Santa Julia" at bounding box center [46, 87] width 73 height 11
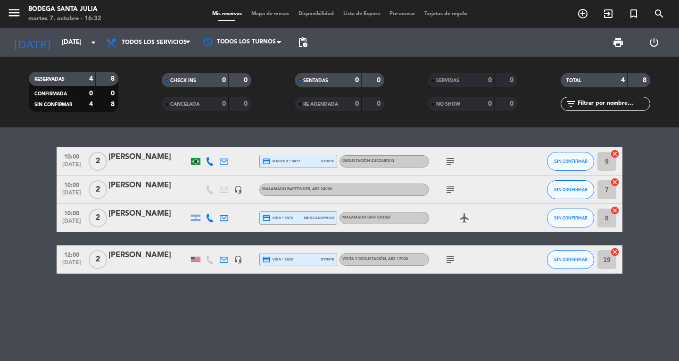
click at [249, 304] on div "10:00 [DATE] 2 [PERSON_NAME] credit_card master * 5077 stripe Degustación Zucca…" at bounding box center [339, 243] width 679 height 233
click at [57, 37] on input "[DATE]" at bounding box center [98, 42] width 83 height 17
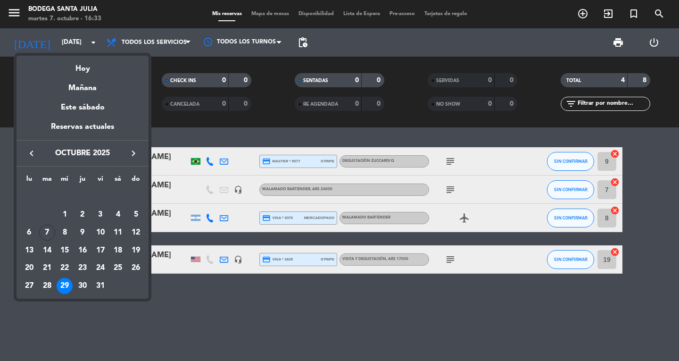
click at [65, 283] on div "29" at bounding box center [65, 286] width 16 height 16
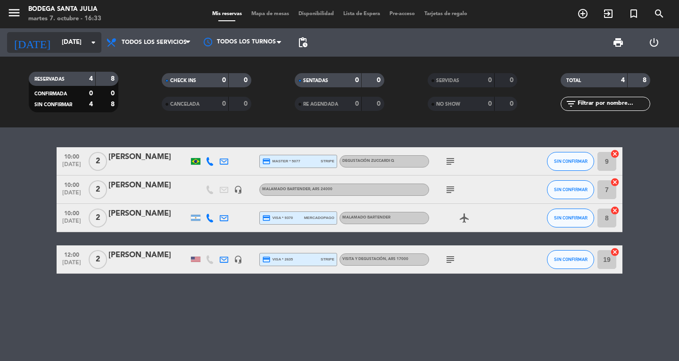
click at [57, 47] on input "[DATE]" at bounding box center [98, 42] width 83 height 17
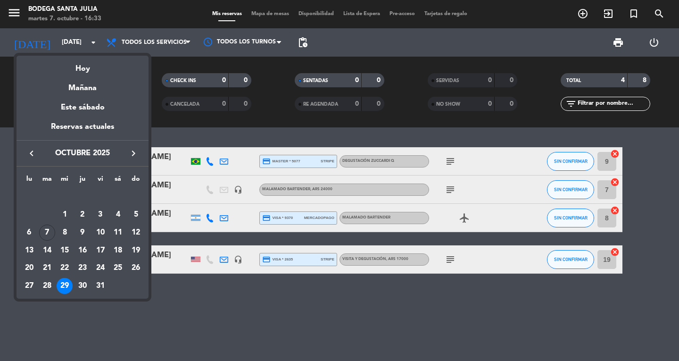
drag, startPoint x: 212, startPoint y: 323, endPoint x: 113, endPoint y: 194, distance: 162.2
click at [210, 322] on div at bounding box center [339, 180] width 679 height 361
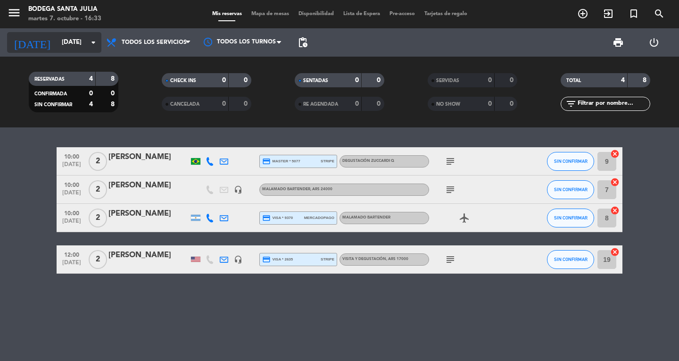
click at [57, 41] on input "[DATE]" at bounding box center [98, 42] width 83 height 17
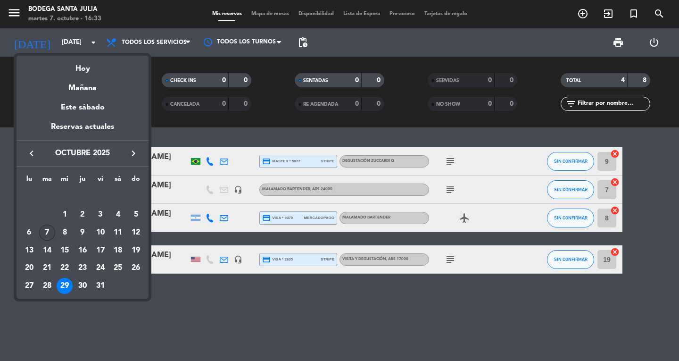
click at [46, 232] on div "7" at bounding box center [47, 232] width 16 height 16
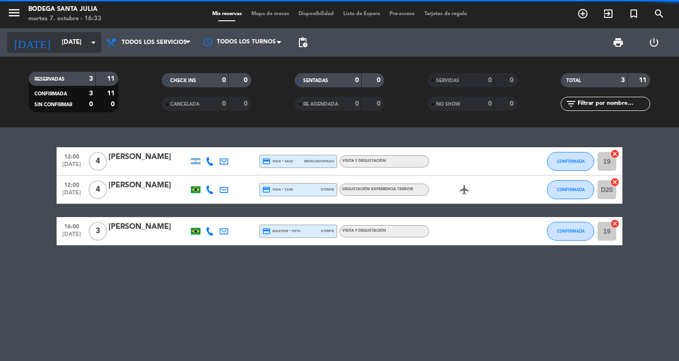
click at [67, 41] on input "[DATE]" at bounding box center [98, 42] width 83 height 17
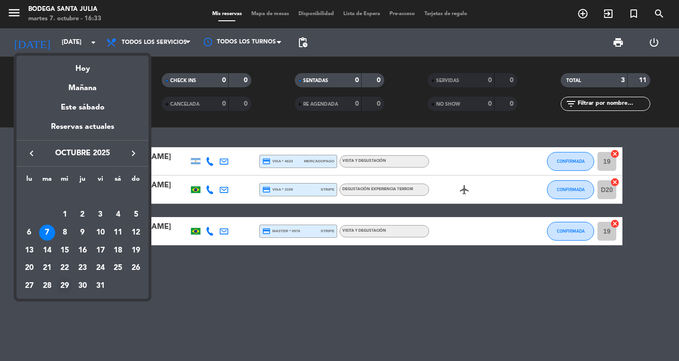
click at [65, 284] on div "29" at bounding box center [65, 286] width 16 height 16
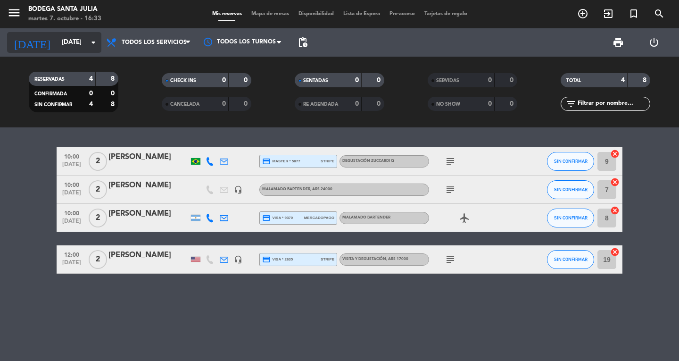
click at [64, 45] on input "[DATE]" at bounding box center [98, 42] width 83 height 17
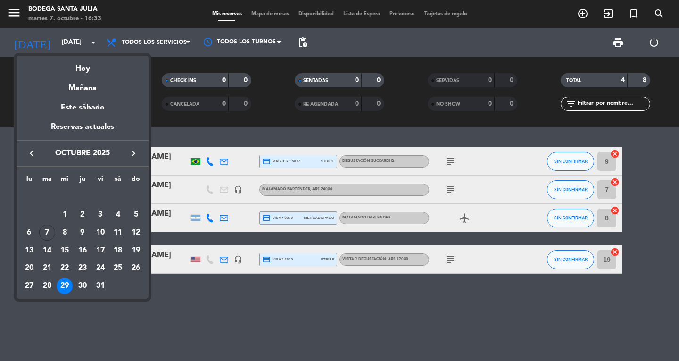
click at [63, 285] on div "29" at bounding box center [65, 286] width 16 height 16
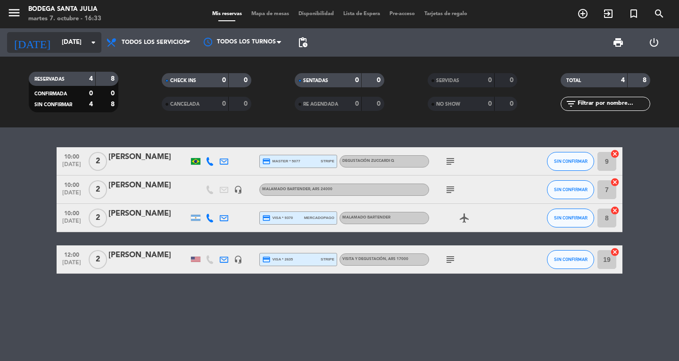
click at [60, 38] on input "[DATE]" at bounding box center [98, 42] width 83 height 17
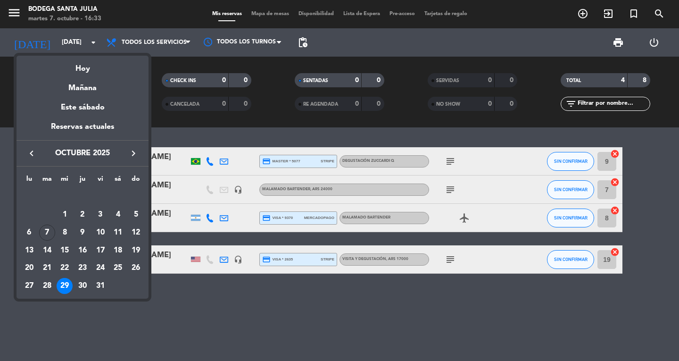
click at [66, 284] on div "29" at bounding box center [65, 286] width 16 height 16
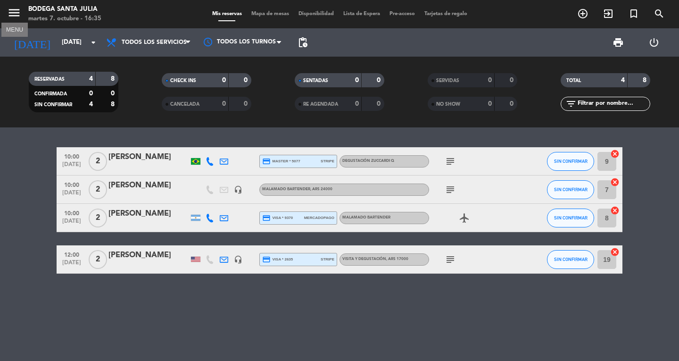
click at [19, 11] on icon "menu" at bounding box center [14, 13] width 14 height 14
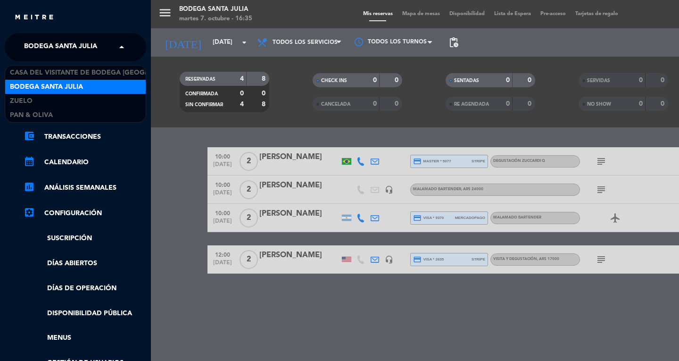
click at [86, 53] on span "Bodega Santa Julia" at bounding box center [60, 47] width 73 height 20
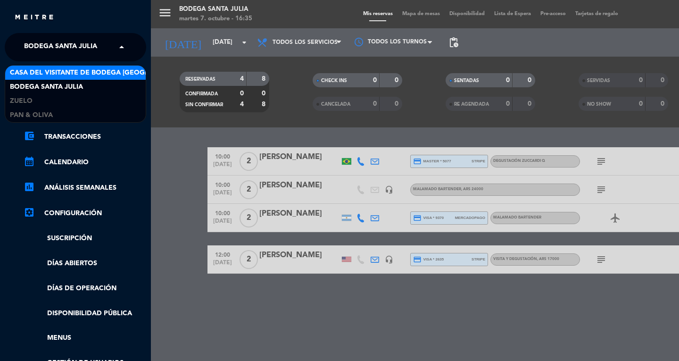
click at [78, 74] on span "Casa del Visitante de Bodega [GEOGRAPHIC_DATA][PERSON_NAME]" at bounding box center [128, 72] width 237 height 11
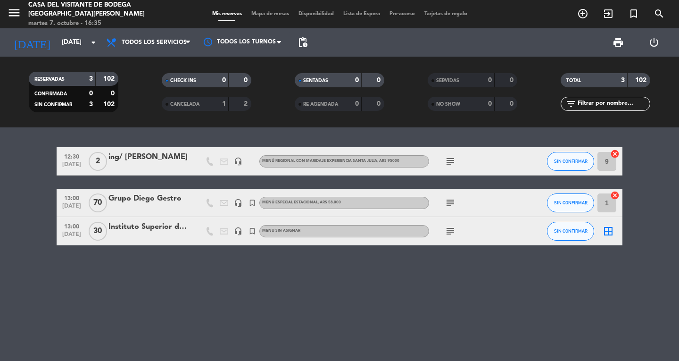
click at [155, 197] on div "Grupo Diego Gestro" at bounding box center [148, 198] width 80 height 12
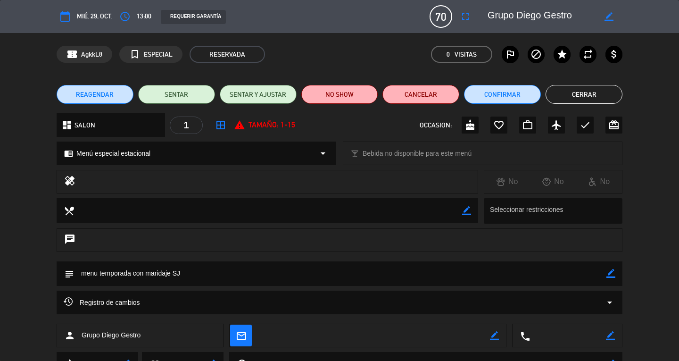
click at [590, 96] on button "Cerrar" at bounding box center [584, 94] width 77 height 19
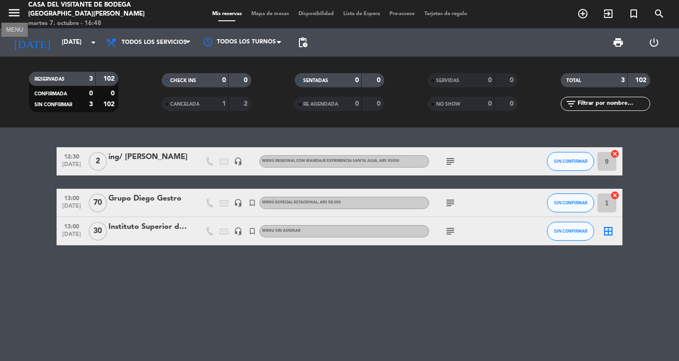
click at [9, 10] on icon "menu" at bounding box center [14, 13] width 14 height 14
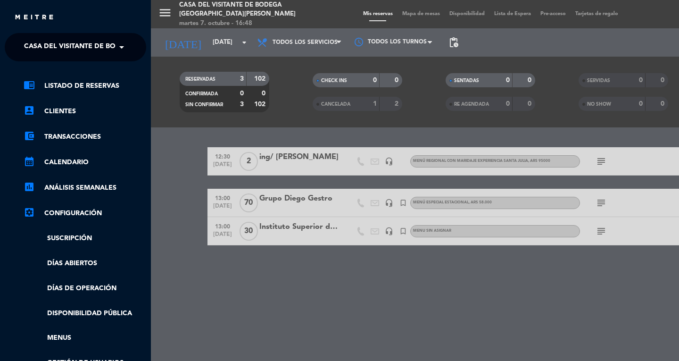
click at [120, 48] on span at bounding box center [124, 47] width 16 height 20
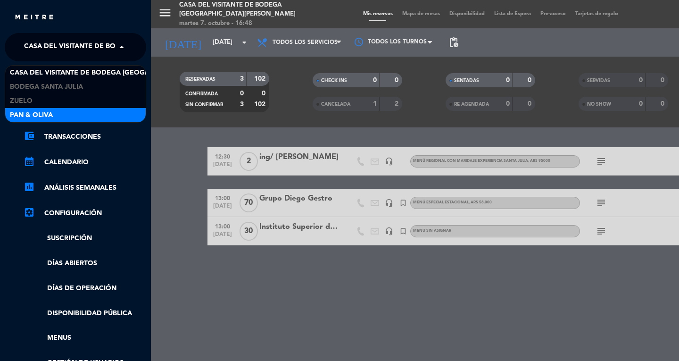
click at [268, 277] on div "menu Casa del Visitante de Bodega Santa [PERSON_NAME][DATE] 7. octubre - 16:48 …" at bounding box center [490, 180] width 679 height 361
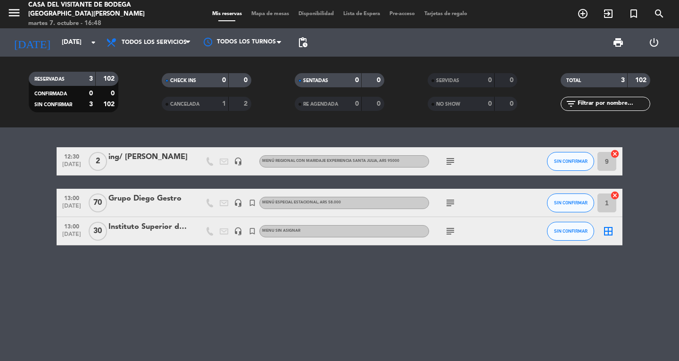
click at [448, 201] on icon "subject" at bounding box center [450, 202] width 11 height 11
click at [449, 236] on icon "subject" at bounding box center [450, 230] width 11 height 11
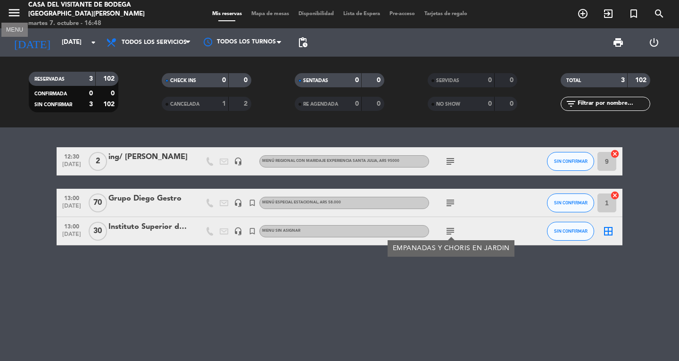
click at [15, 11] on icon "menu" at bounding box center [14, 13] width 14 height 14
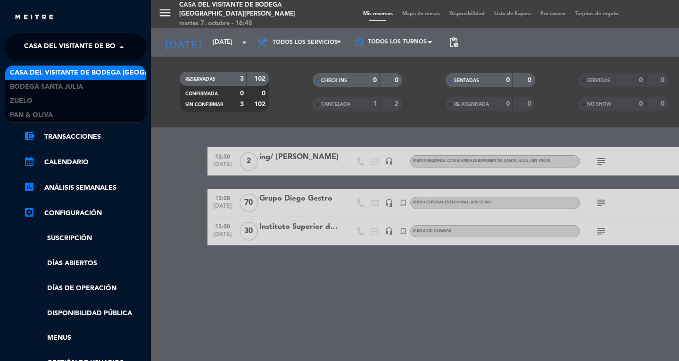
click at [117, 49] on span at bounding box center [124, 47] width 16 height 20
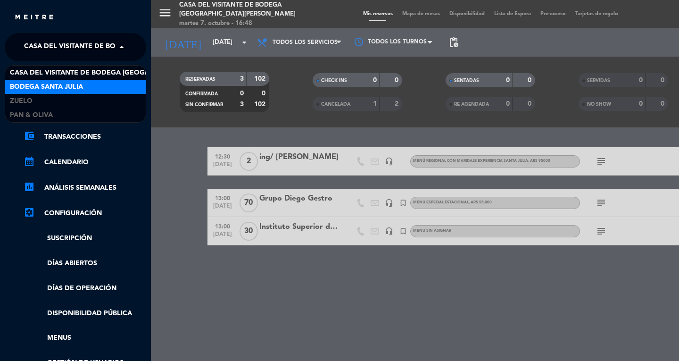
drag, startPoint x: 87, startPoint y: 90, endPoint x: 93, endPoint y: 82, distance: 10.2
click at [87, 90] on div "Bodega Santa Julia" at bounding box center [75, 87] width 141 height 14
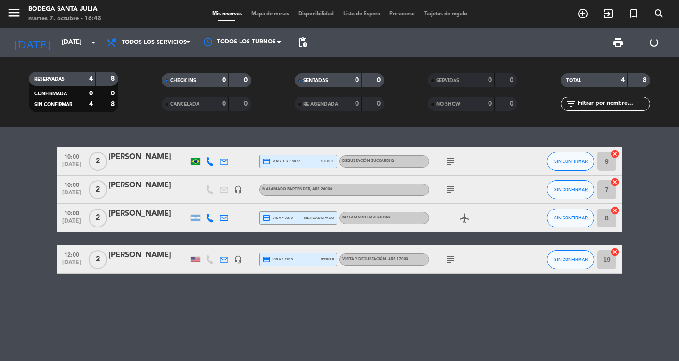
click at [455, 257] on icon "subject" at bounding box center [450, 259] width 11 height 11
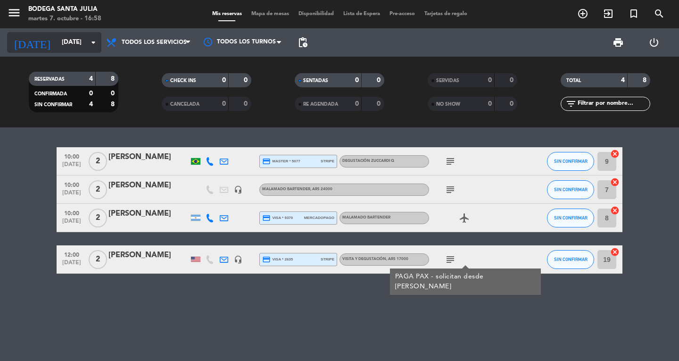
click at [90, 41] on icon "arrow_drop_down" at bounding box center [93, 42] width 11 height 11
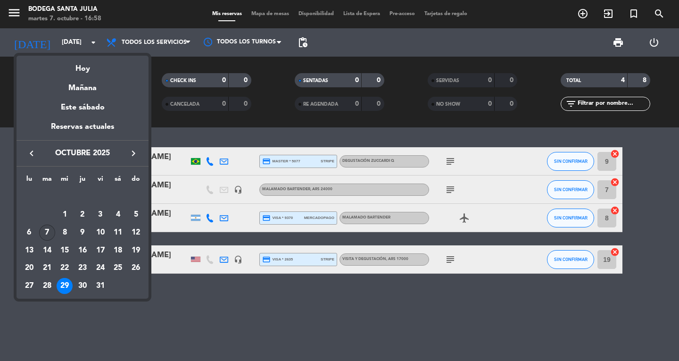
click at [44, 229] on div "7" at bounding box center [47, 232] width 16 height 16
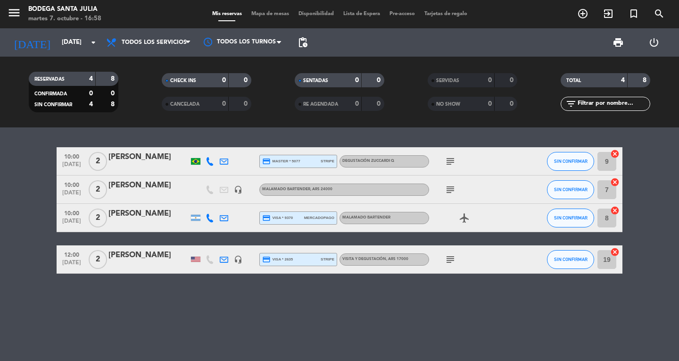
type input "[DATE]"
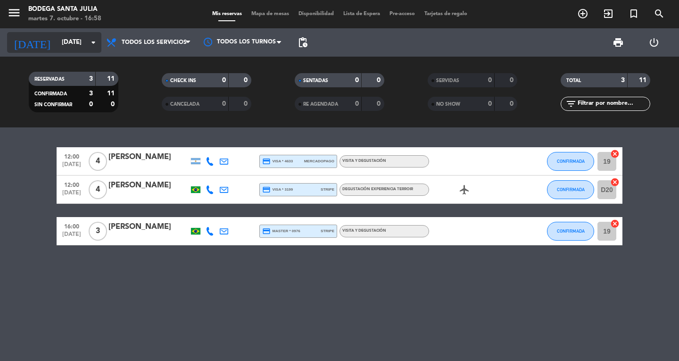
click at [93, 42] on icon "arrow_drop_down" at bounding box center [93, 42] width 11 height 11
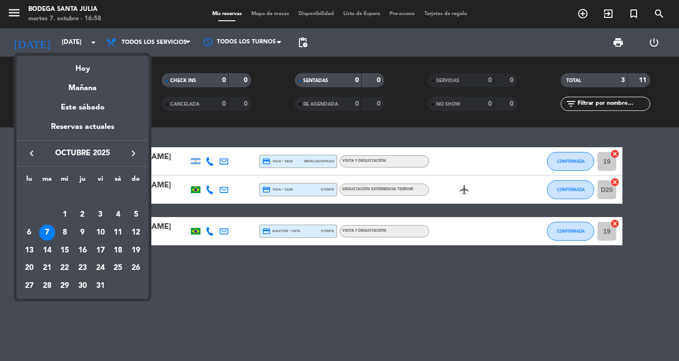
click at [223, 272] on div at bounding box center [339, 180] width 679 height 361
